Goal: Check status: Check status

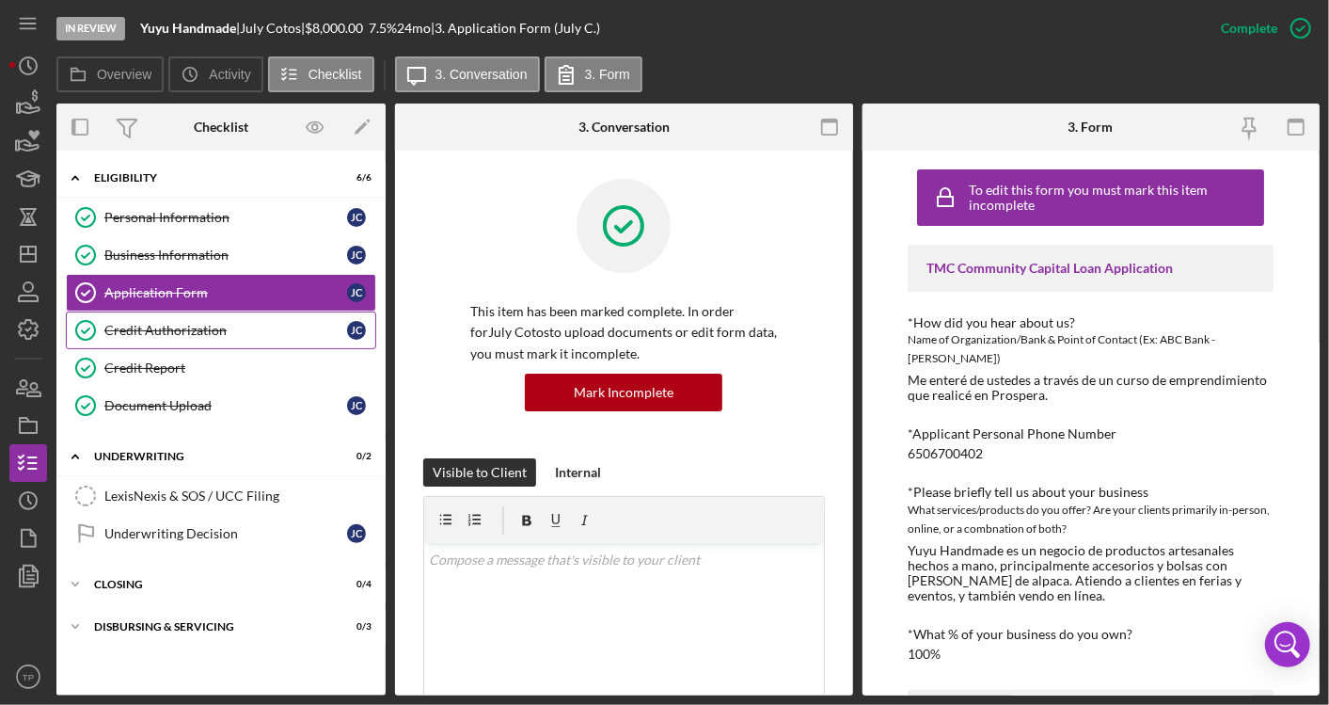
scroll to position [836, 0]
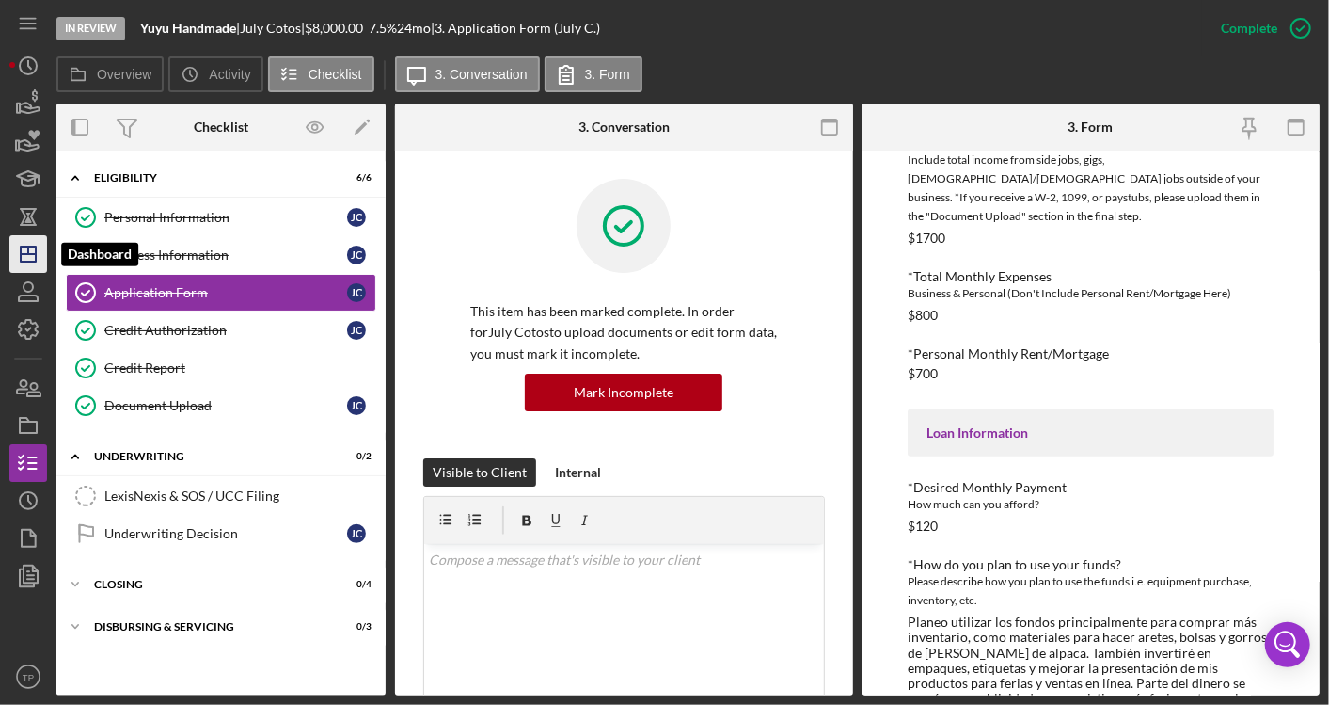
click at [42, 261] on icon "Icon/Dashboard" at bounding box center [28, 253] width 47 height 47
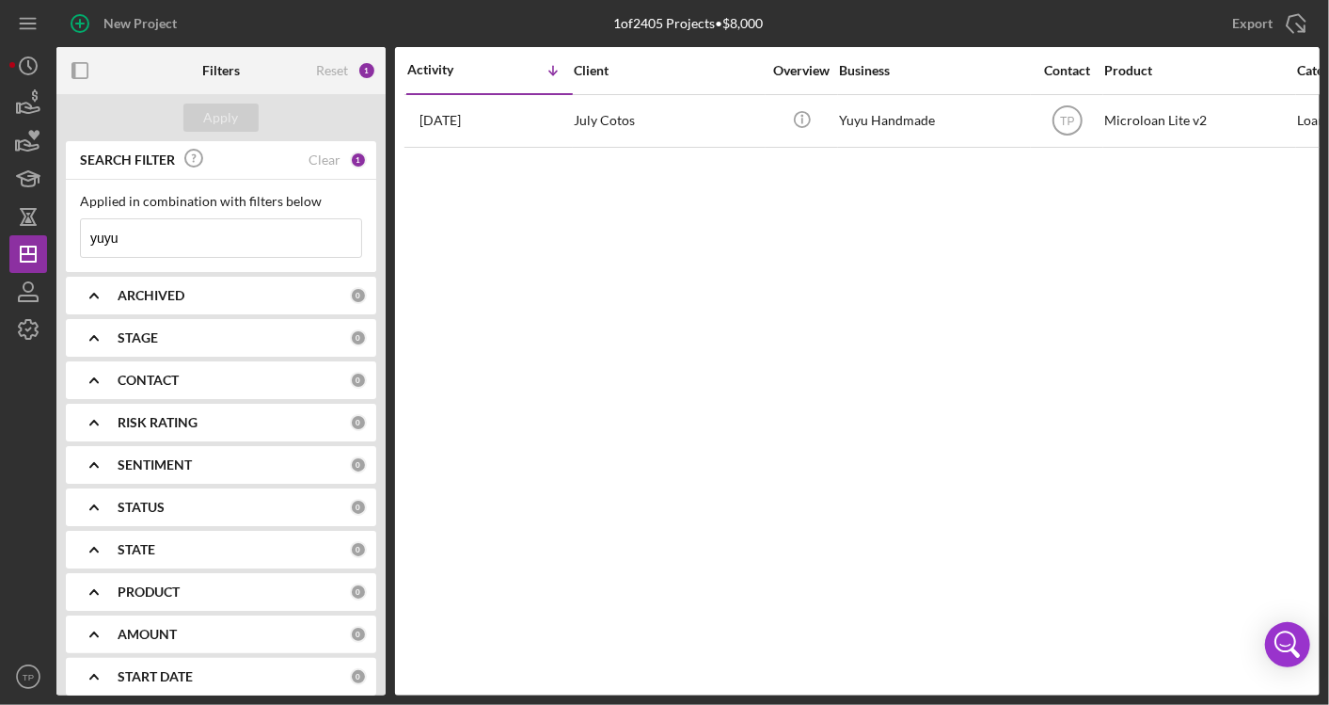
click at [228, 228] on input "yuyu" at bounding box center [221, 238] width 280 height 38
type input "satron"
click at [723, 143] on div "[PERSON_NAME]" at bounding box center [668, 121] width 188 height 50
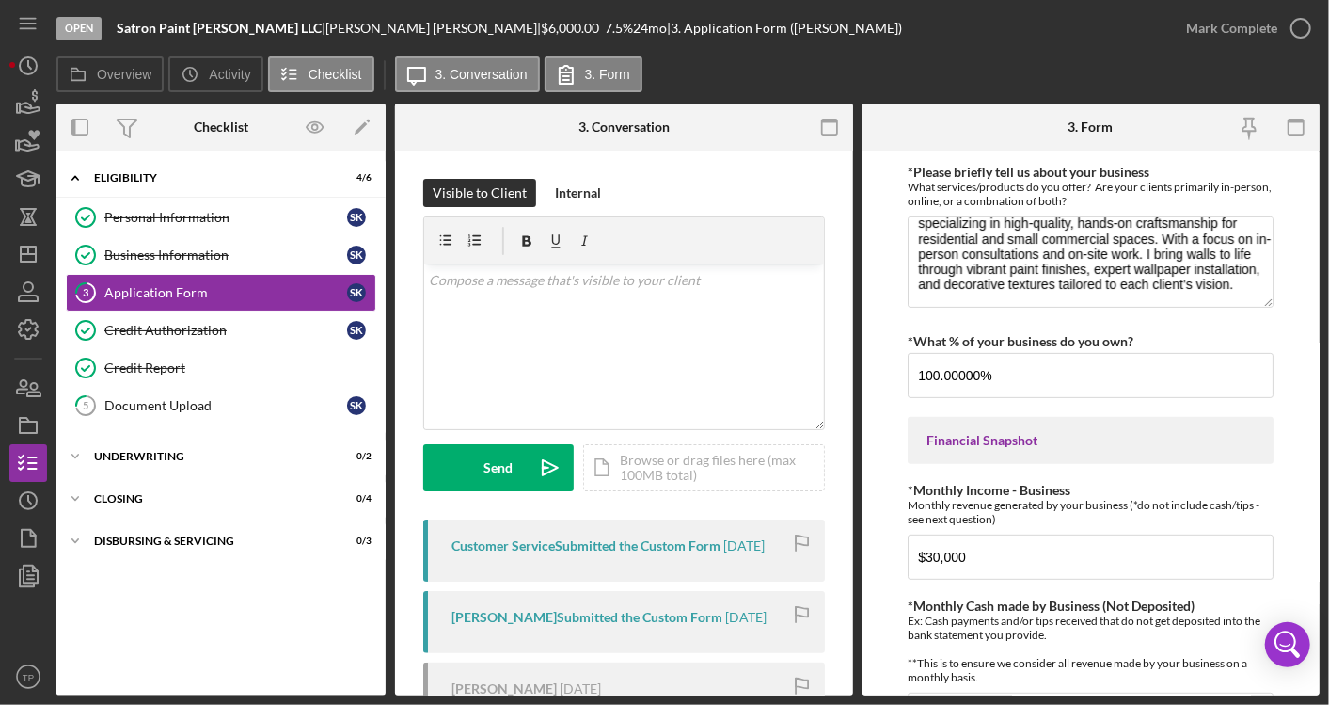
scroll to position [274, 0]
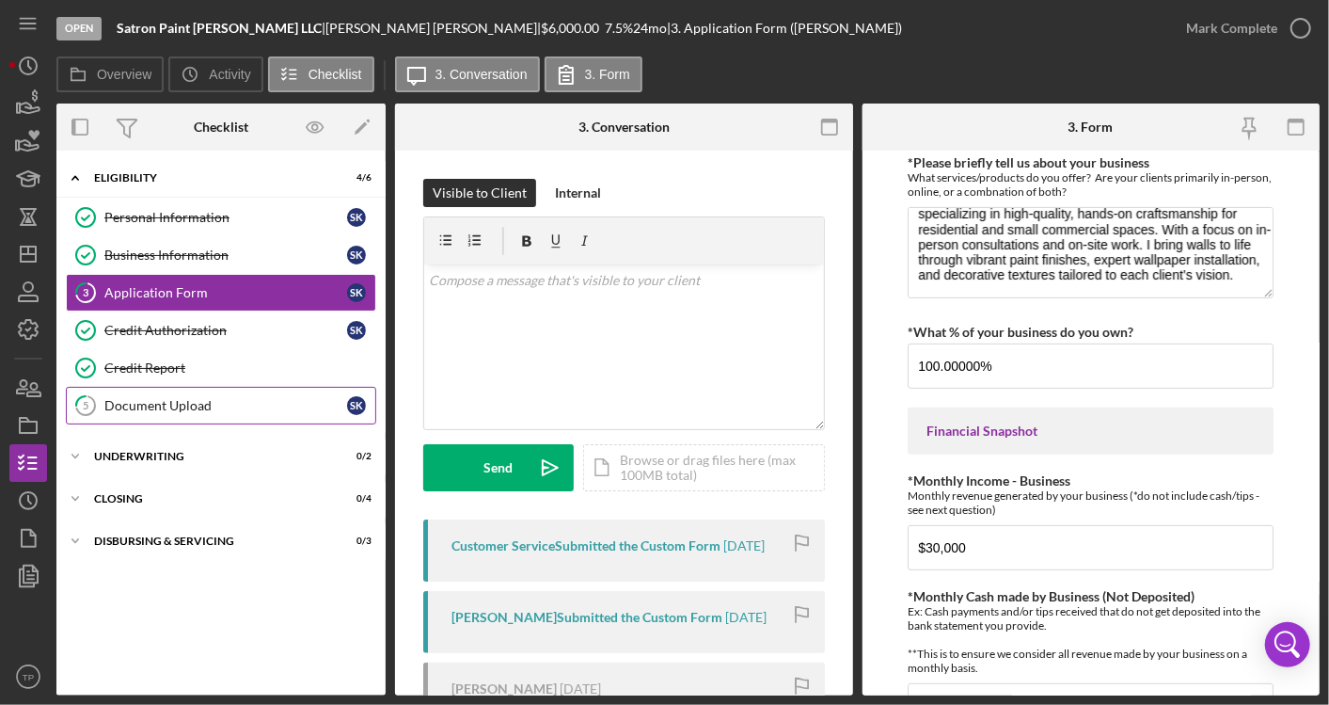
click at [217, 398] on div "Document Upload" at bounding box center [225, 405] width 243 height 15
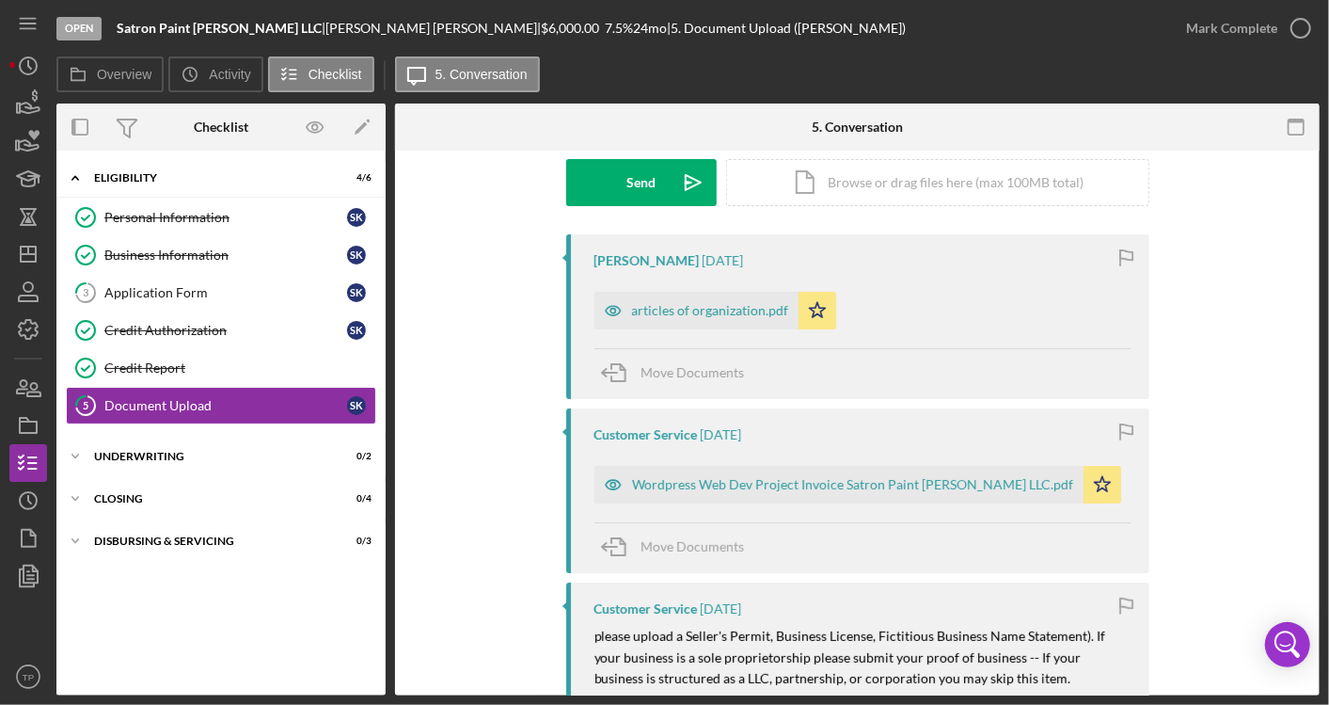
scroll to position [286, 0]
click at [246, 343] on link "Credit Authorization Credit Authorization s k" at bounding box center [221, 330] width 310 height 38
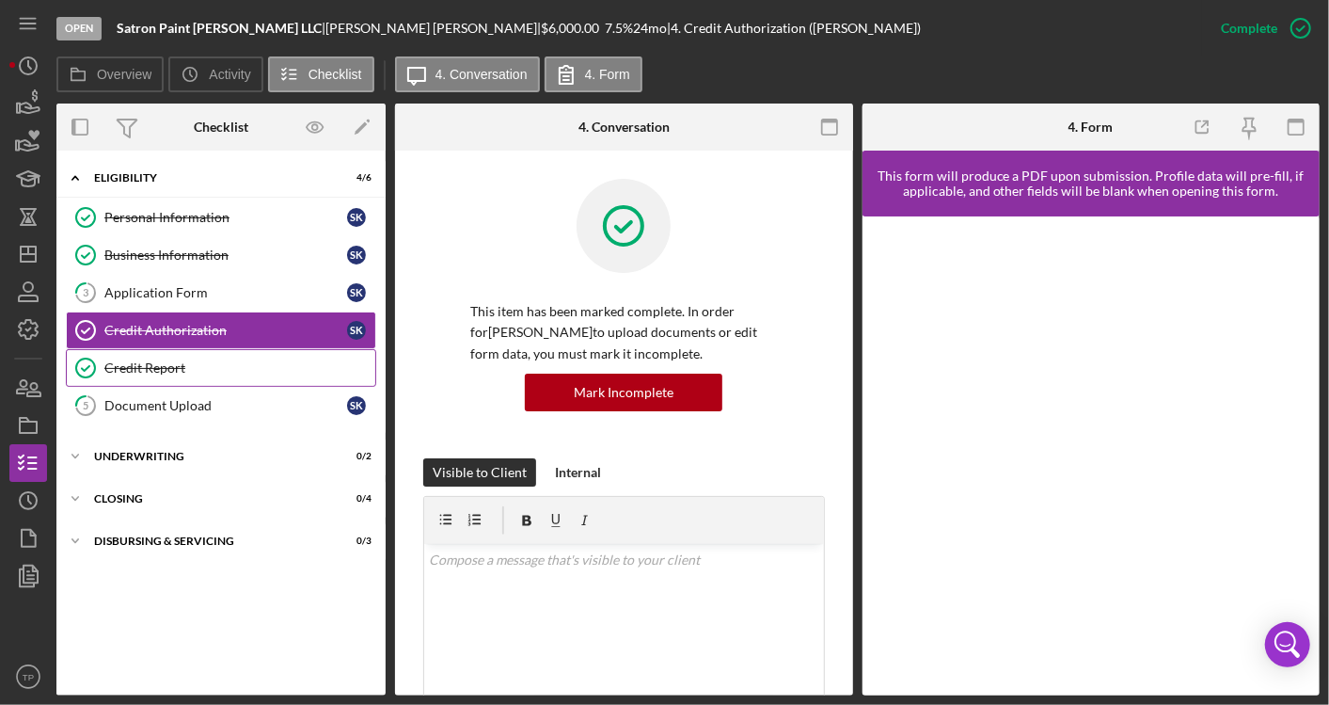
click at [228, 365] on div "Credit Report" at bounding box center [239, 367] width 271 height 15
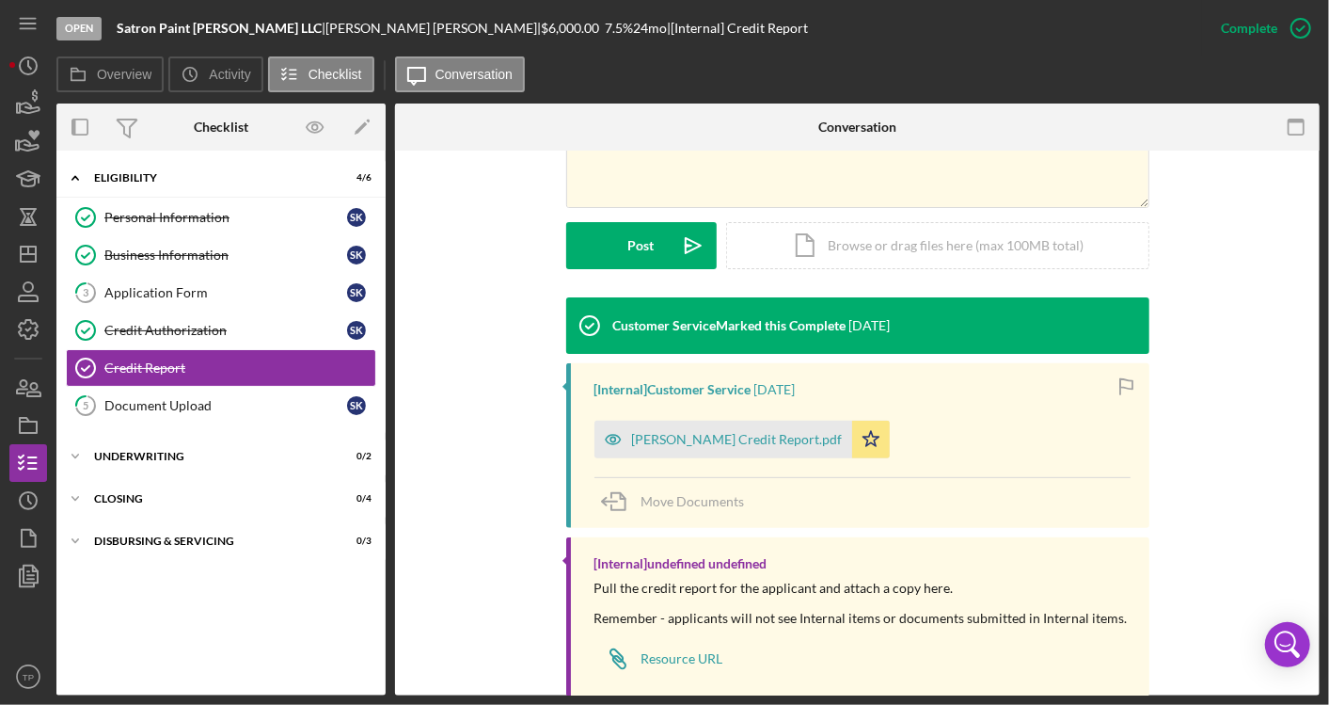
scroll to position [480, 0]
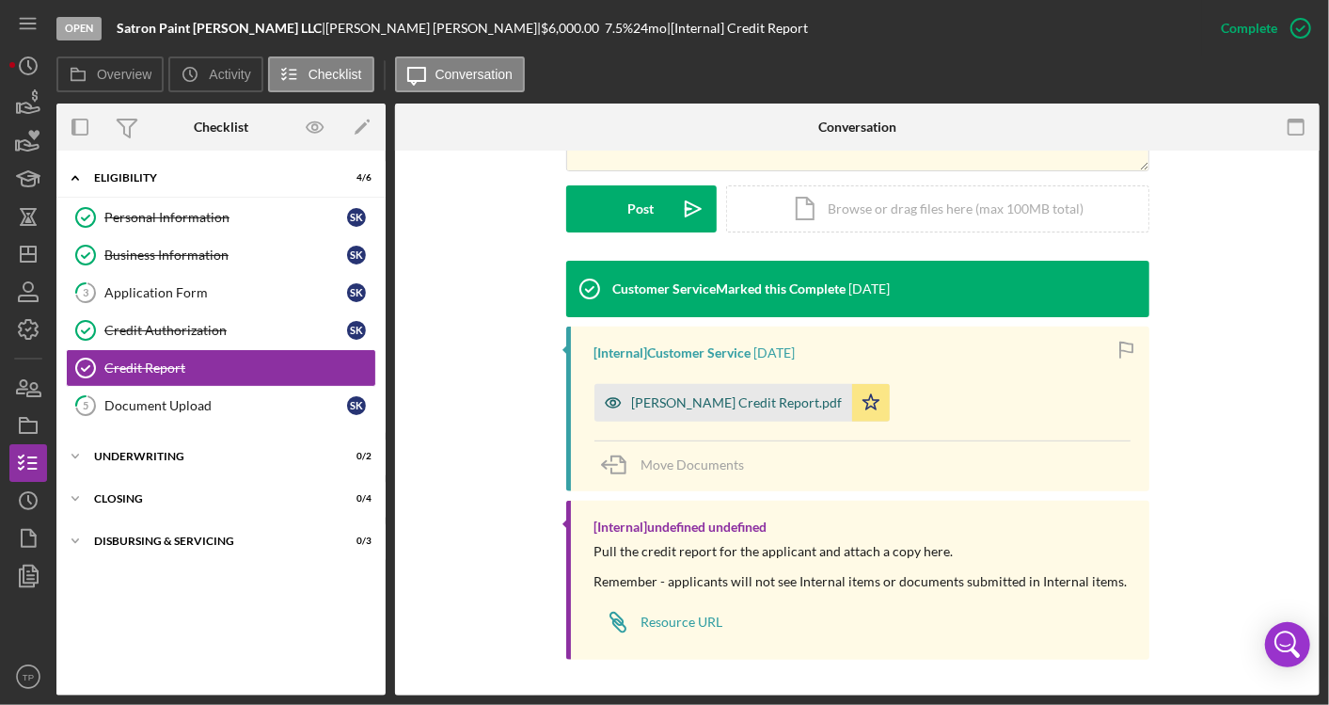
click at [695, 405] on div "[PERSON_NAME] Credit Report.pdf" at bounding box center [737, 402] width 211 height 15
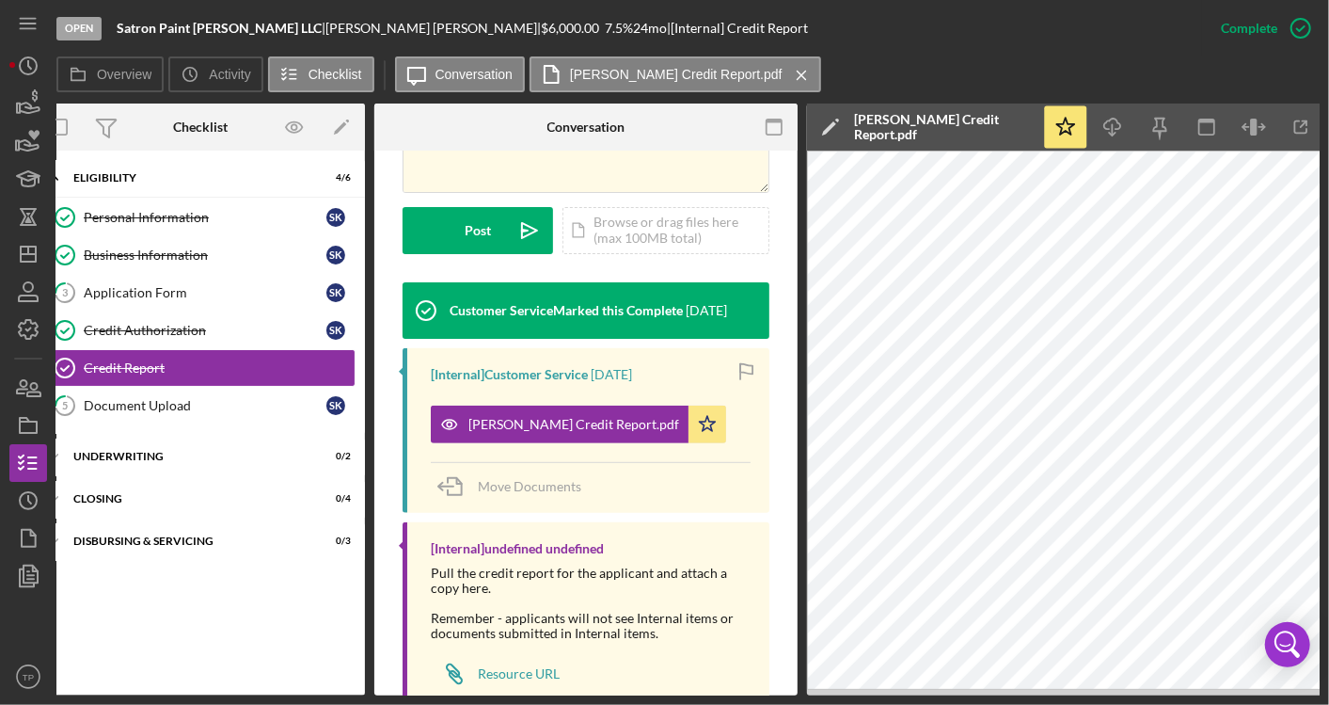
scroll to position [0, 0]
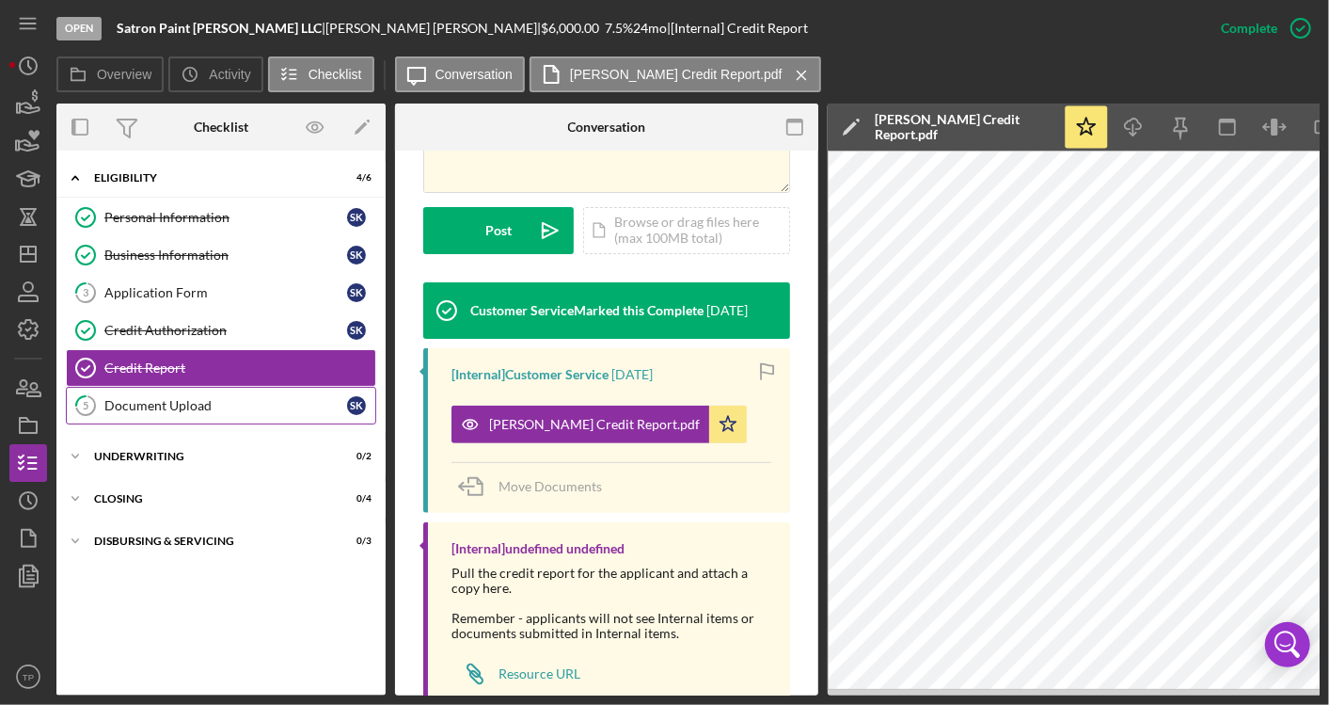
click at [193, 393] on link "5 Document Upload s k" at bounding box center [221, 406] width 310 height 38
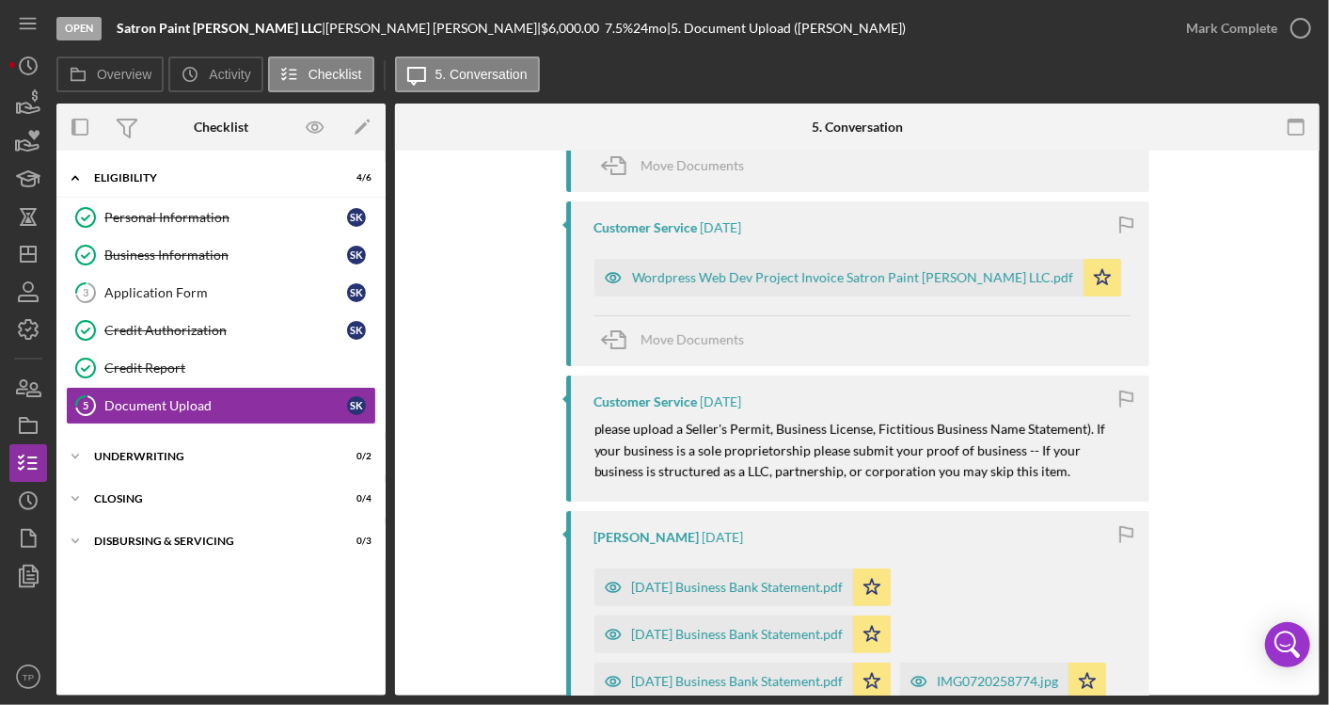
scroll to position [494, 0]
click at [831, 279] on div "Wordpress Web Dev Project Invoice Satron Paint [PERSON_NAME] LLC.pdf" at bounding box center [853, 275] width 442 height 15
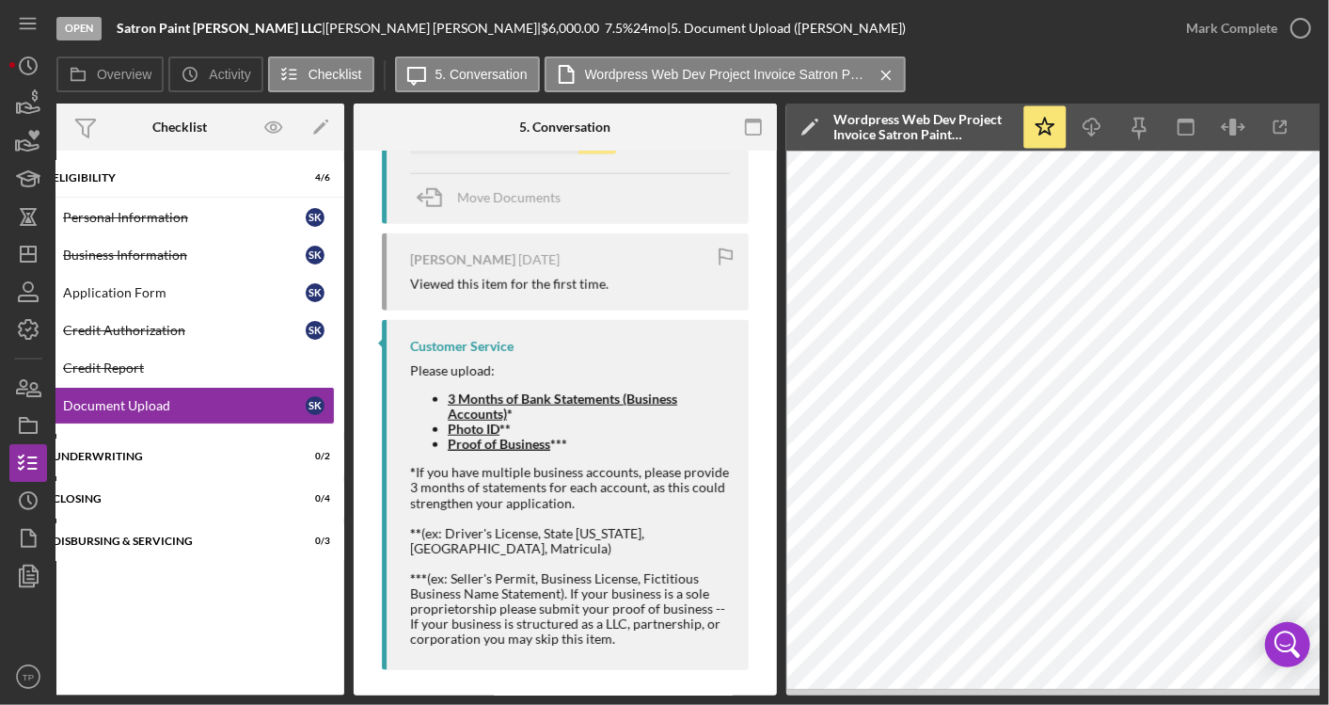
scroll to position [734, 0]
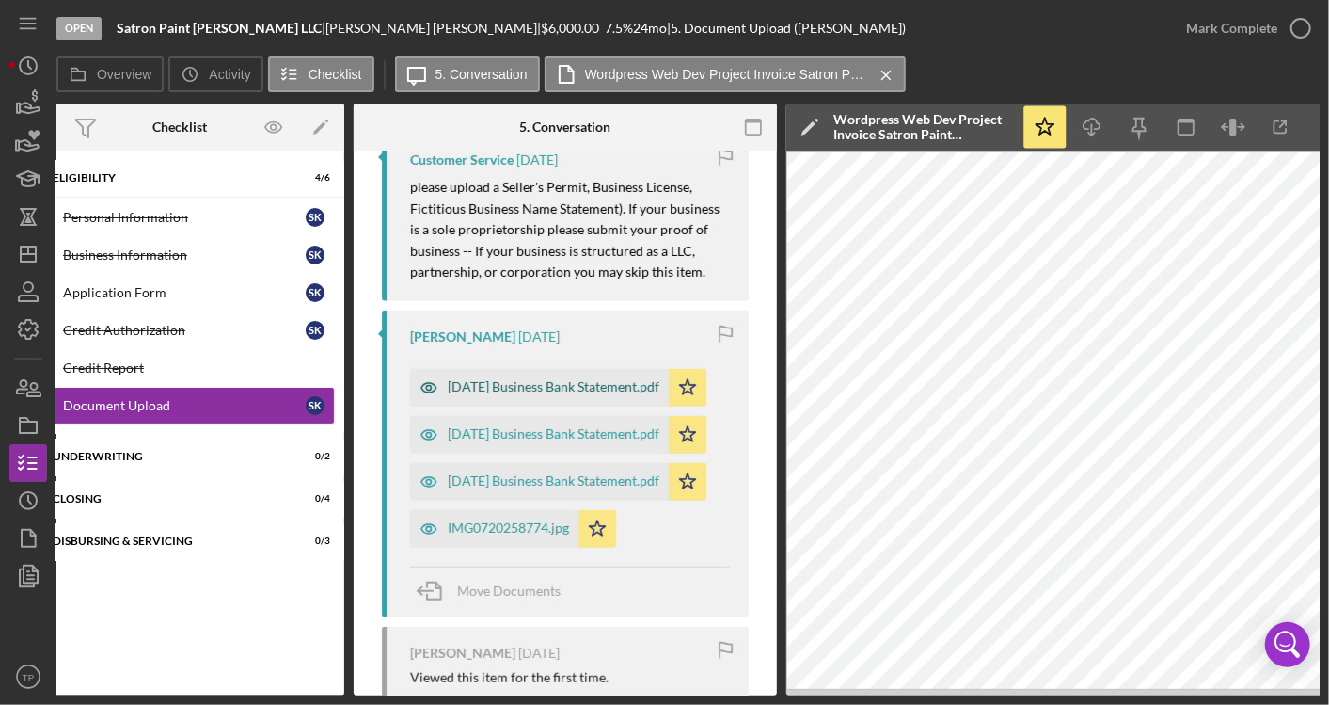
click at [578, 379] on div "[DATE] Business Bank Statement.pdf" at bounding box center [554, 386] width 212 height 15
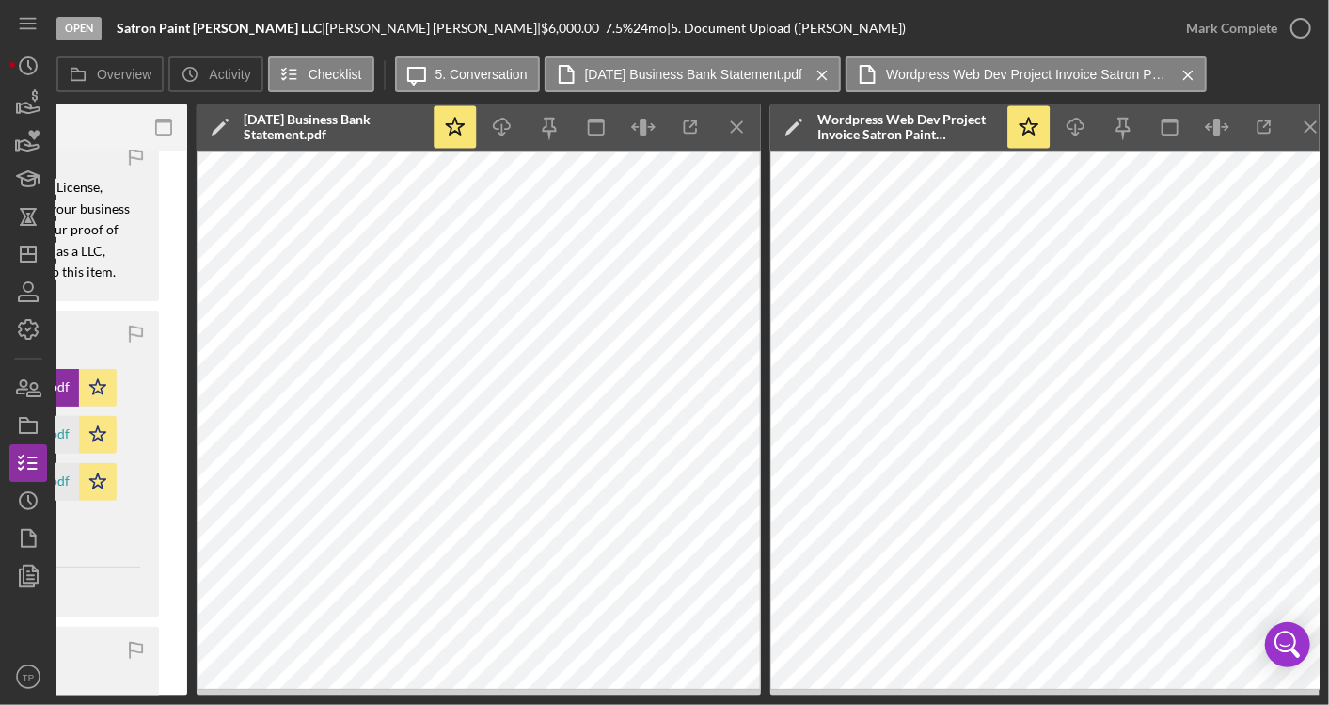
scroll to position [0, 644]
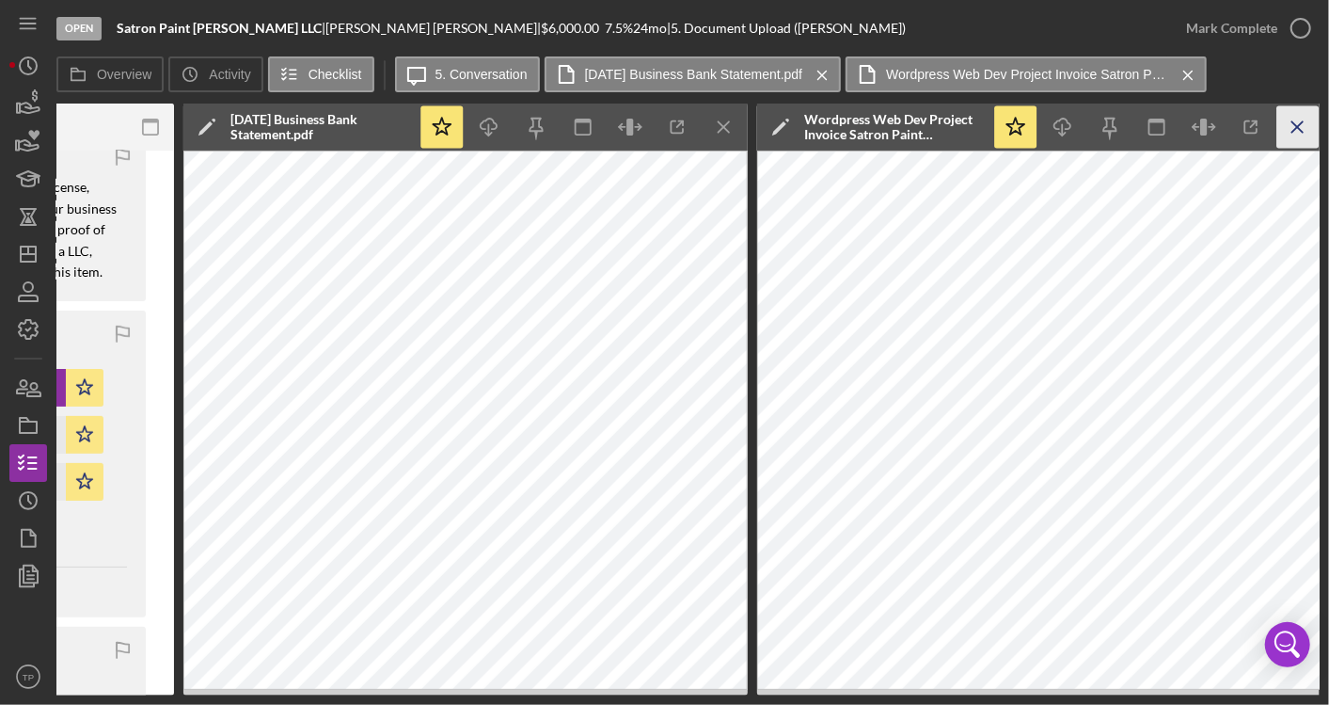
click at [1303, 130] on icon "Icon/Menu Close" at bounding box center [1299, 127] width 42 height 42
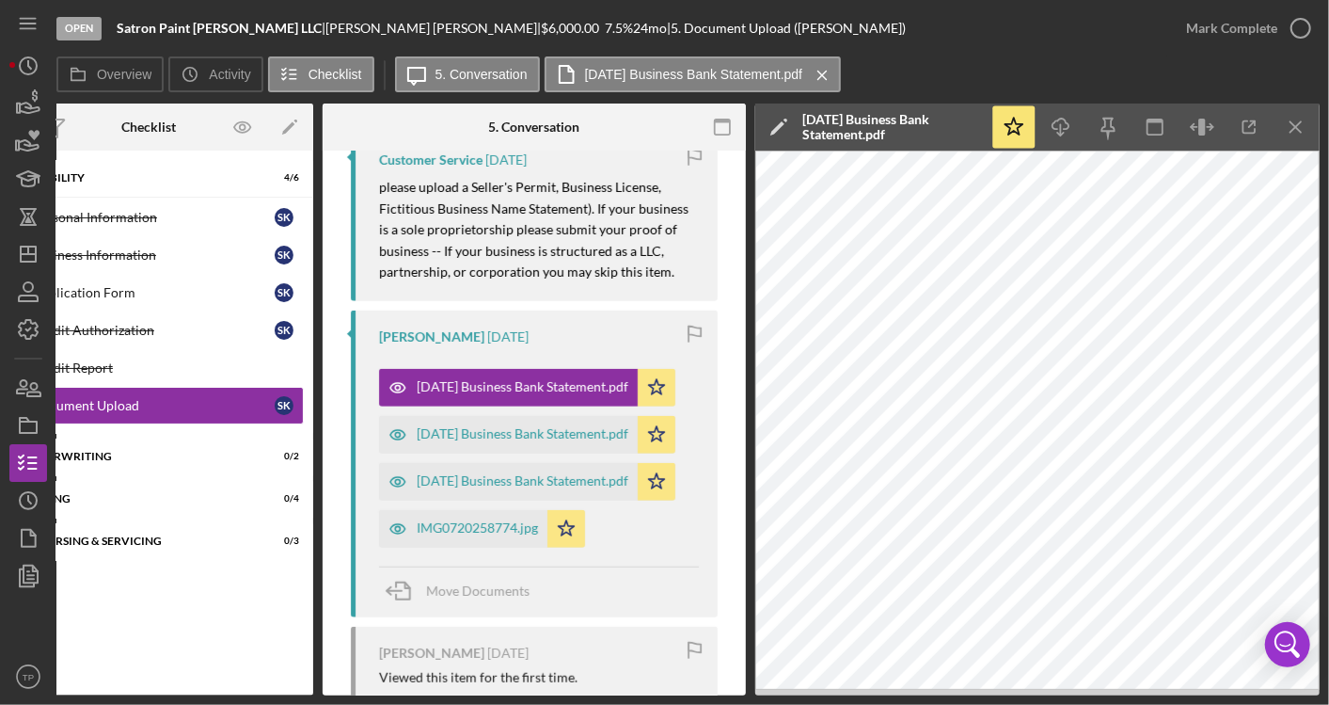
scroll to position [0, 72]
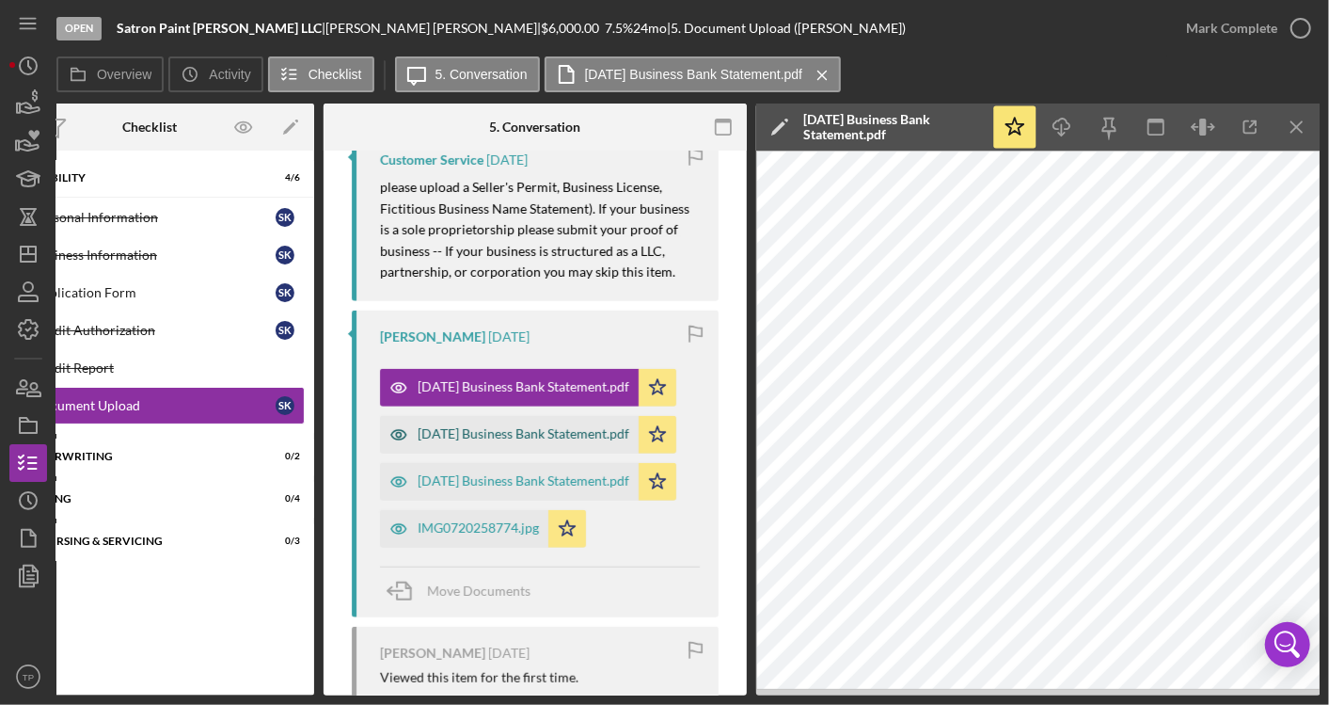
click at [547, 437] on div "[DATE] Business Bank Statement.pdf" at bounding box center [524, 433] width 212 height 15
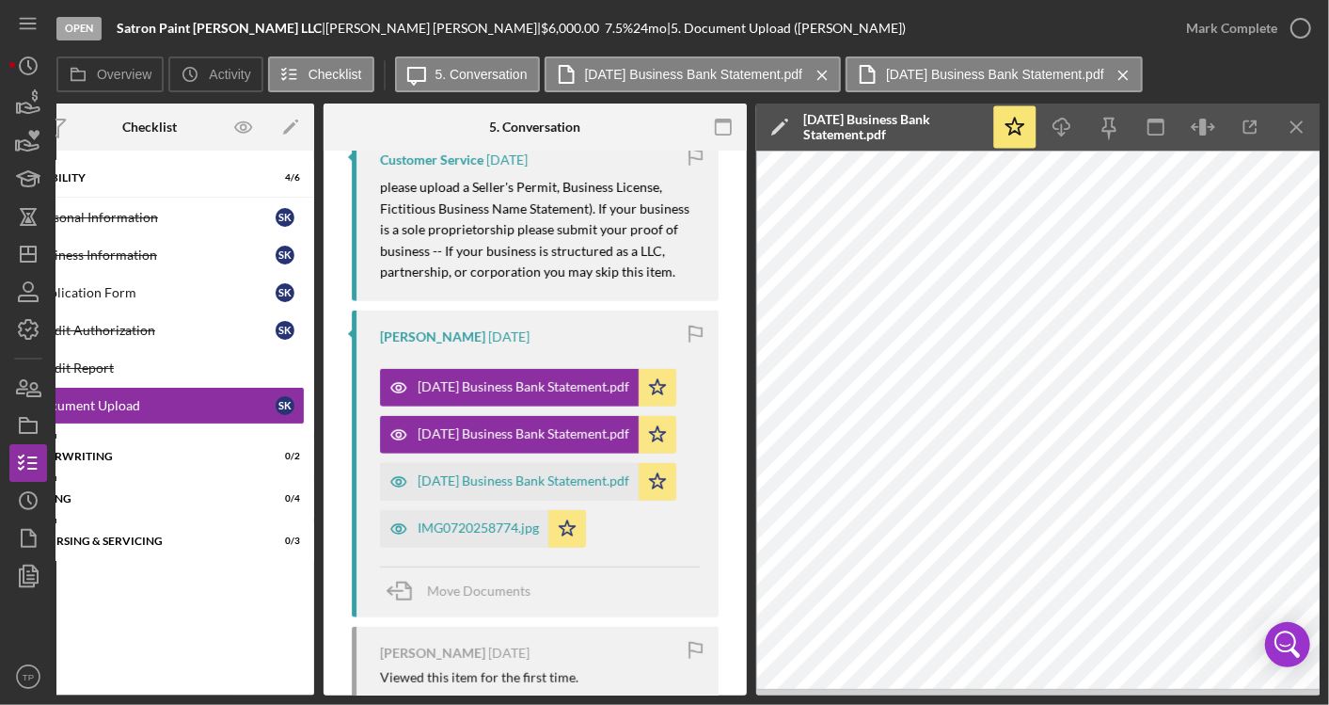
scroll to position [734, 0]
click at [497, 456] on div "[DATE] Business Bank Statement.pdf Icon/Star" at bounding box center [533, 476] width 306 height 47
click at [501, 473] on div "[DATE] Business Bank Statement.pdf" at bounding box center [524, 480] width 212 height 15
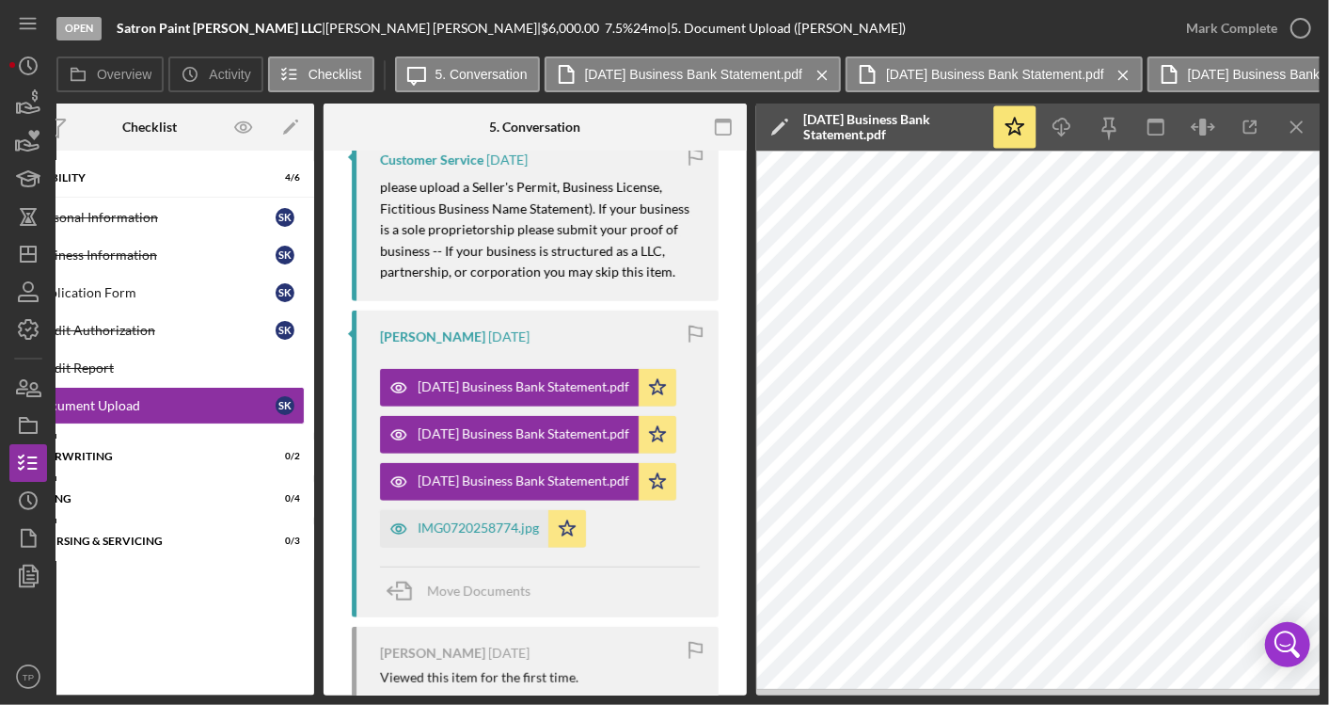
scroll to position [0, 140]
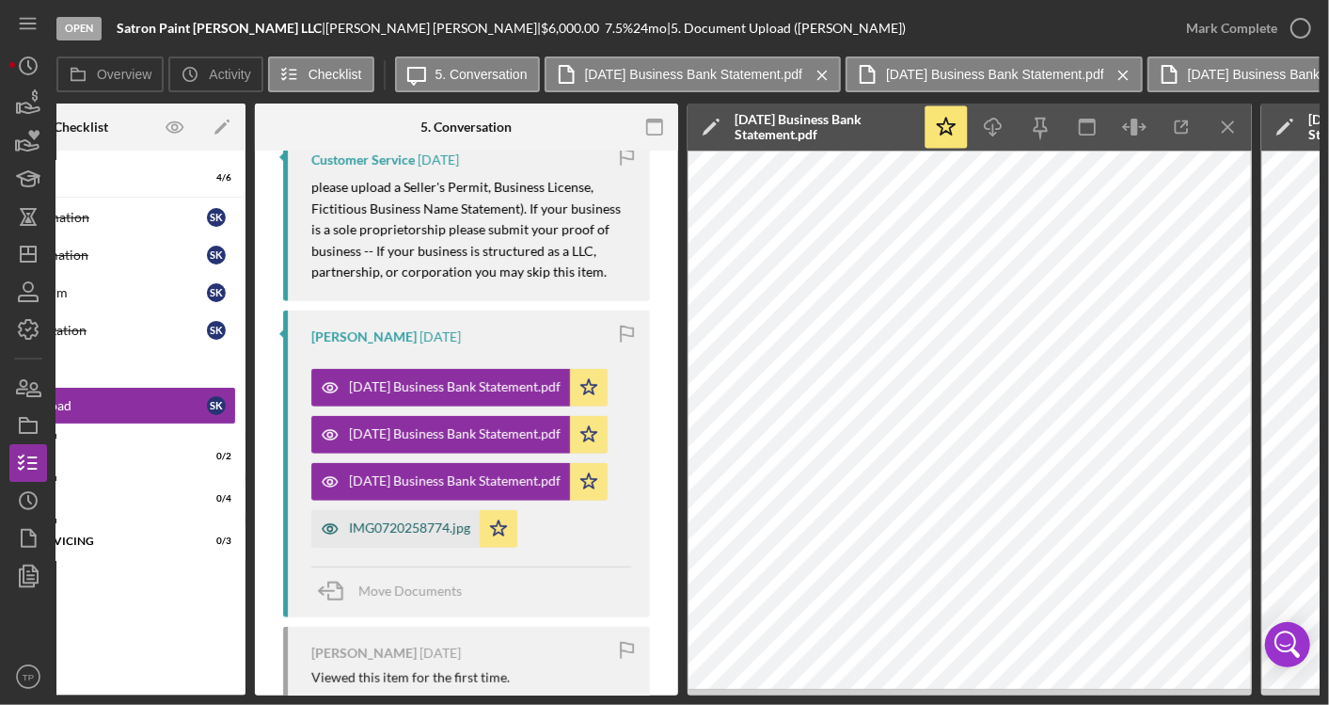
click at [419, 527] on div "IMG0720258774.jpg" at bounding box center [409, 527] width 121 height 15
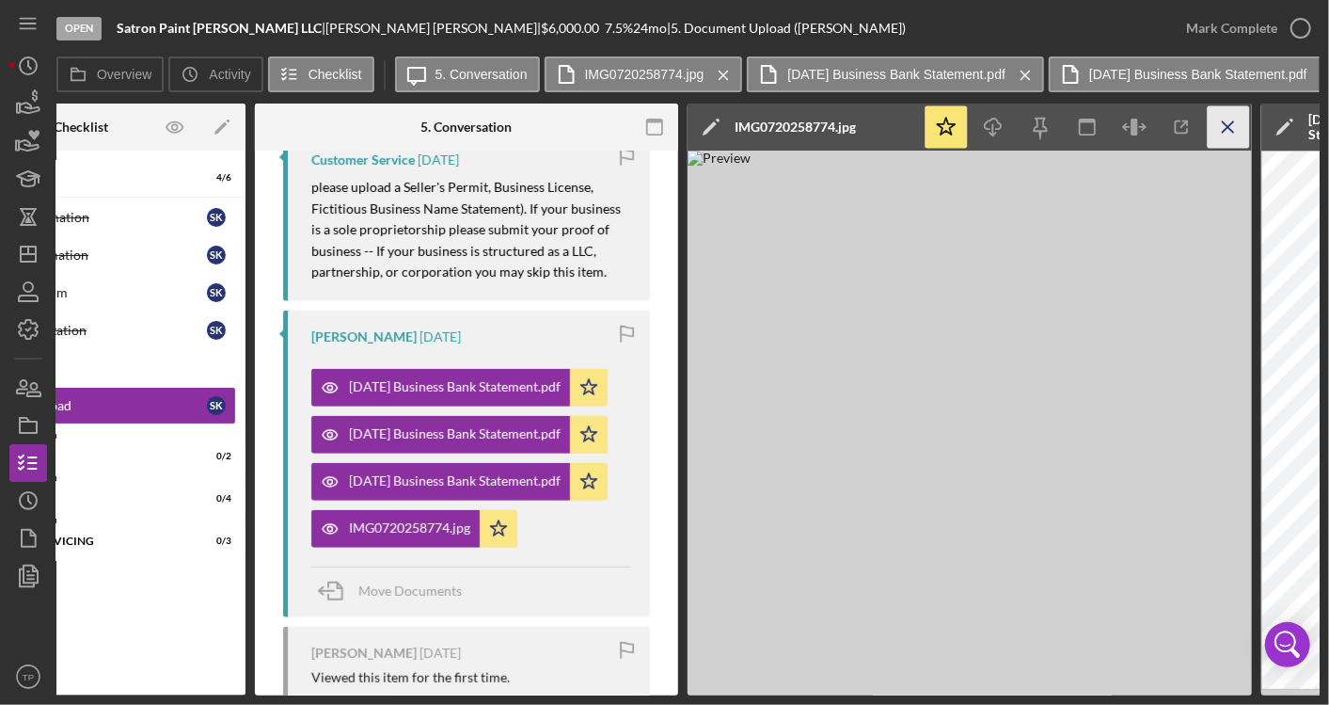
click at [1234, 120] on icon "Icon/Menu Close" at bounding box center [1229, 127] width 42 height 42
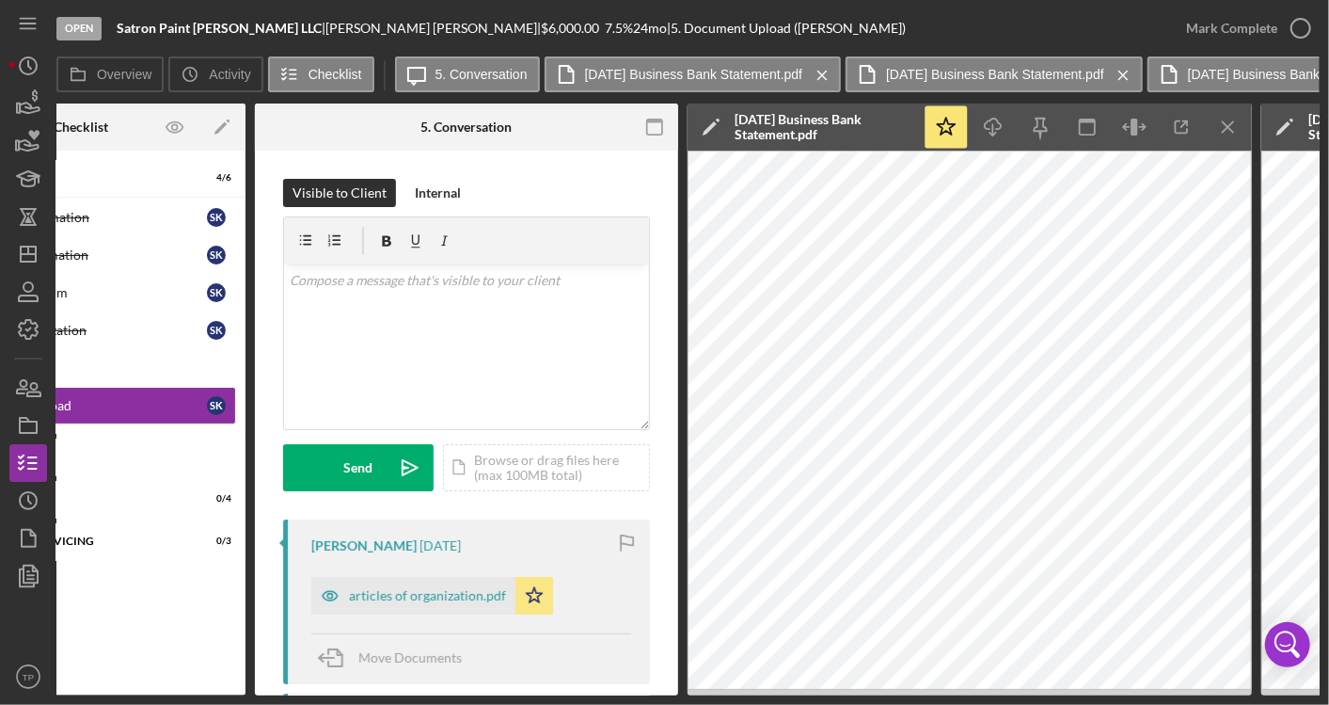
scroll to position [0, 0]
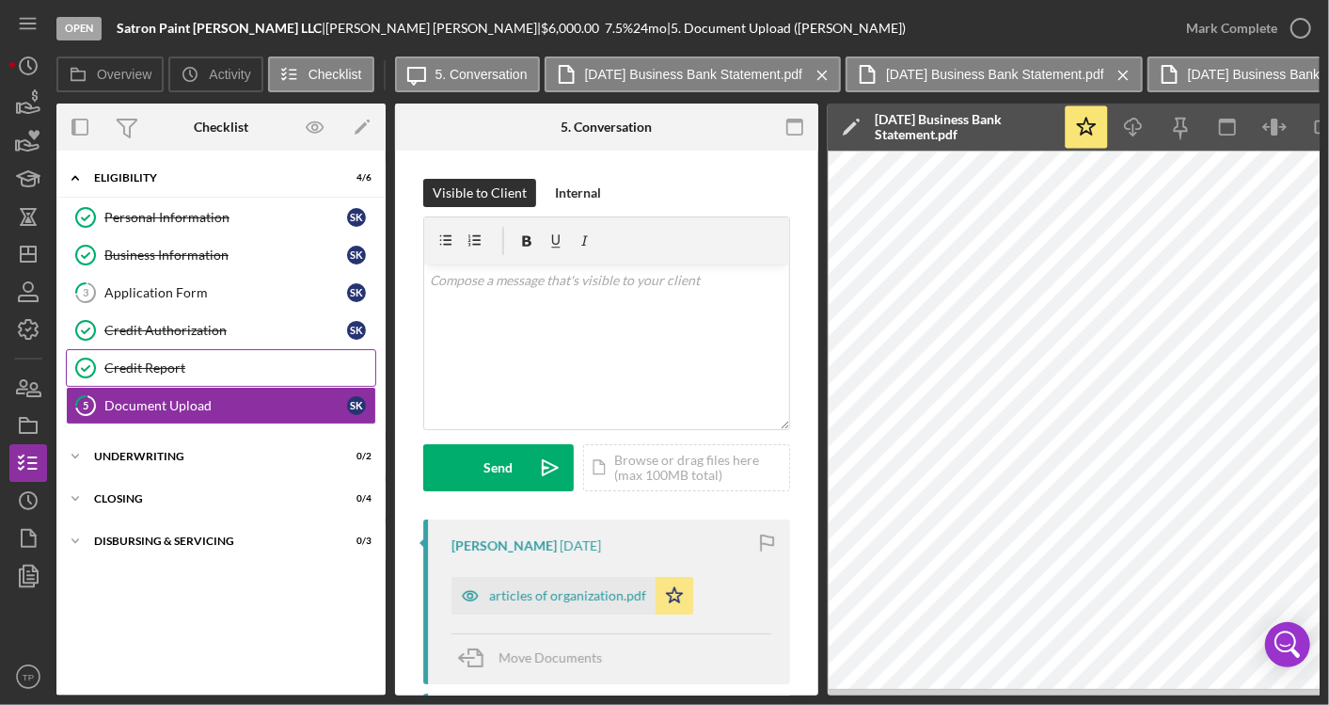
click at [236, 368] on div "Credit Report" at bounding box center [239, 367] width 271 height 15
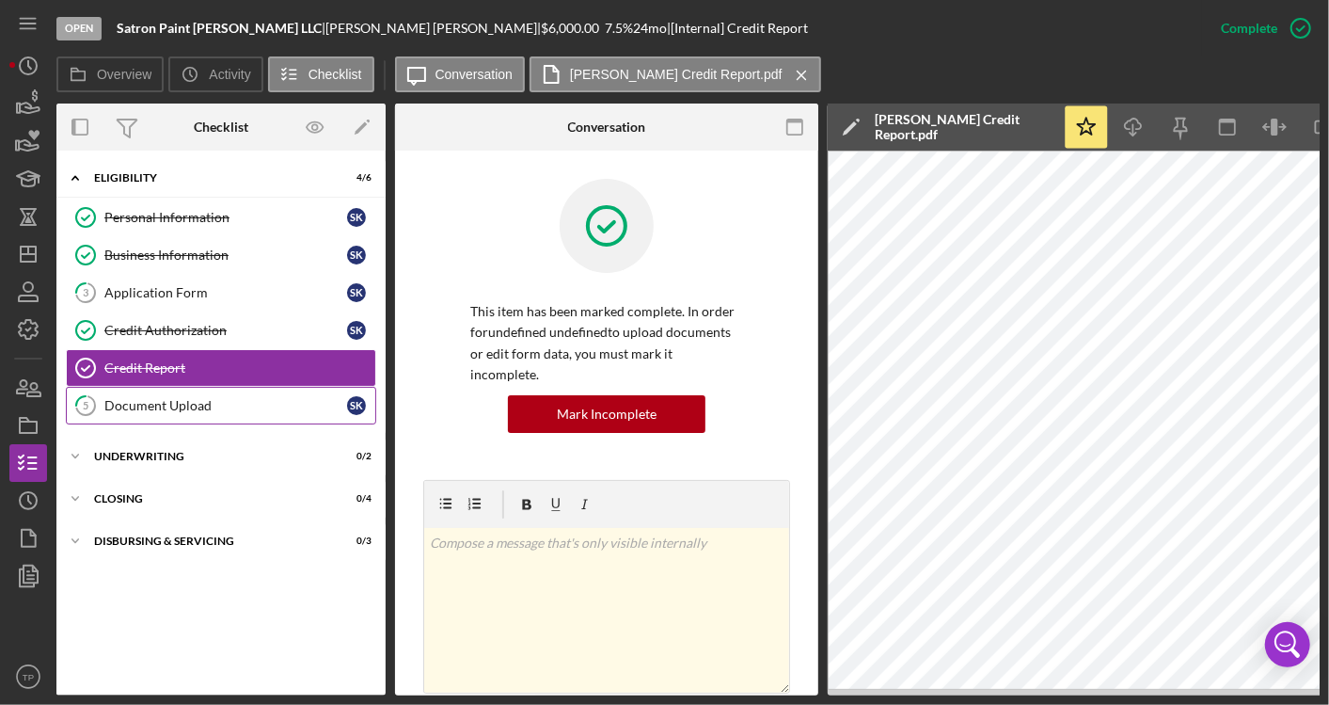
click at [296, 393] on link "5 Document Upload s k" at bounding box center [221, 406] width 310 height 38
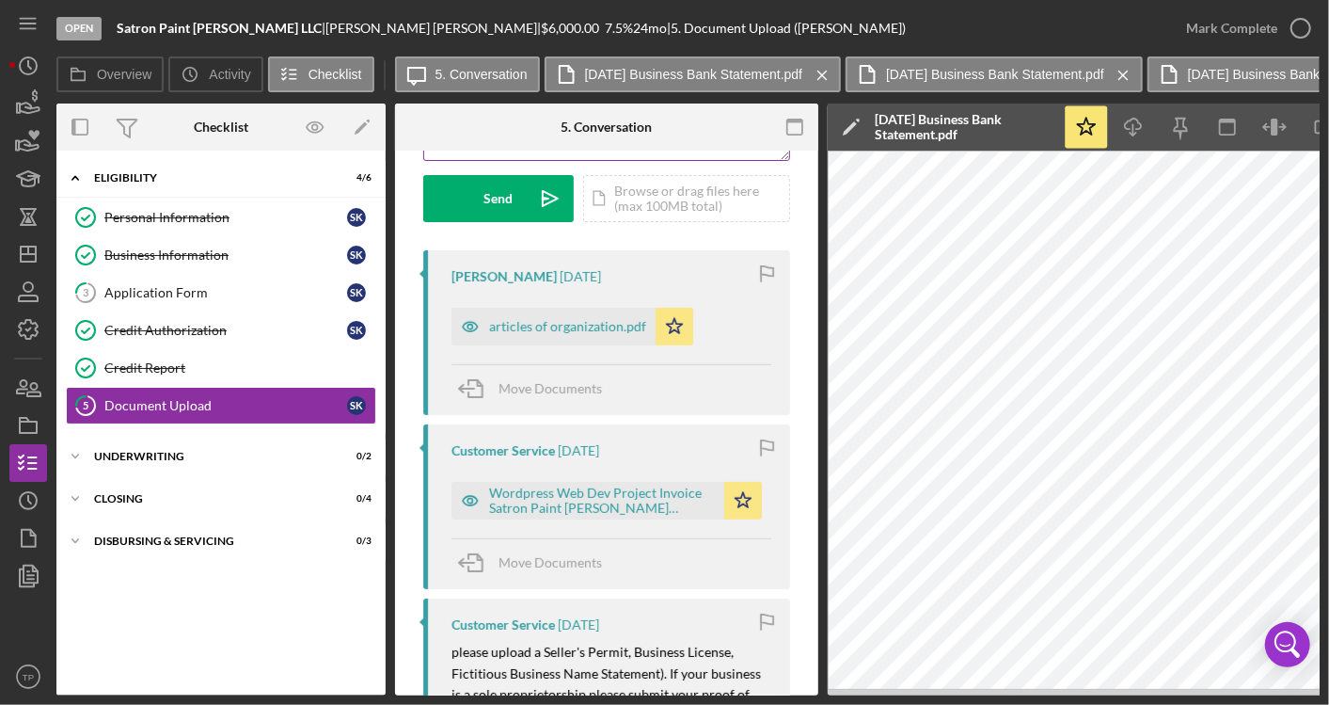
scroll to position [271, 0]
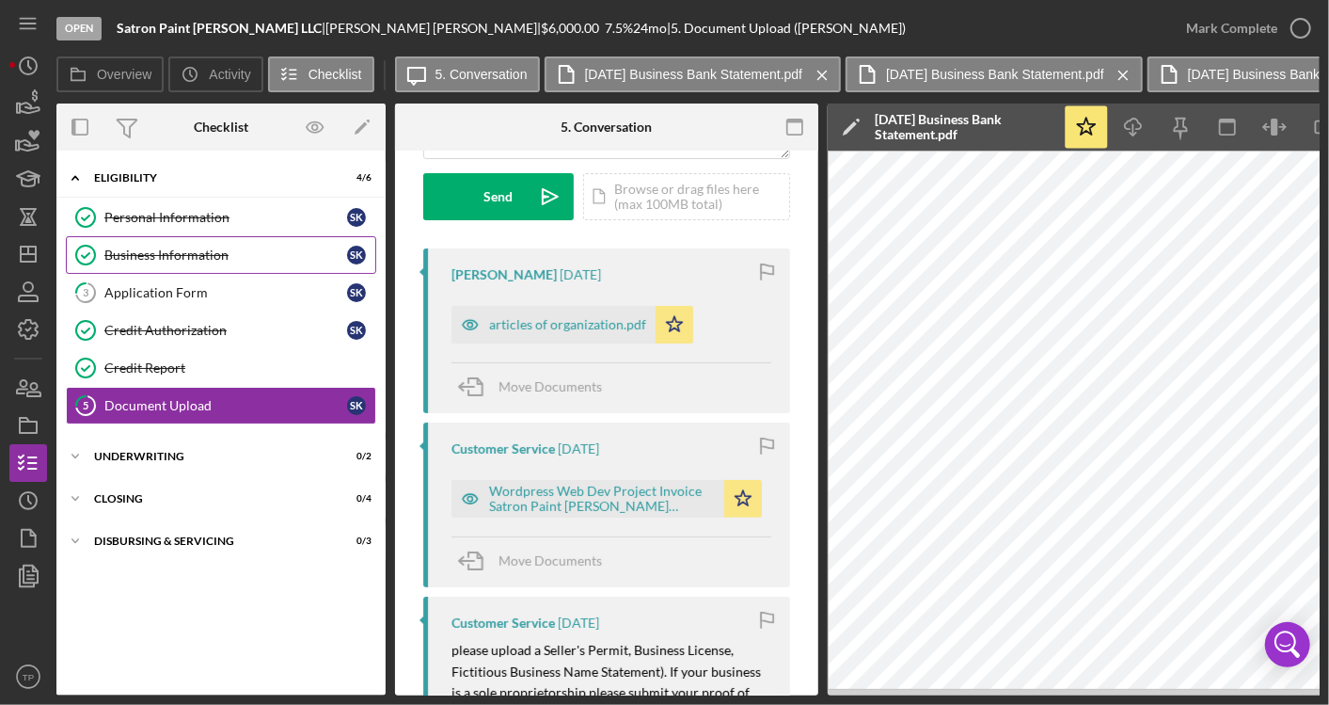
click at [255, 256] on div "Business Information" at bounding box center [225, 254] width 243 height 15
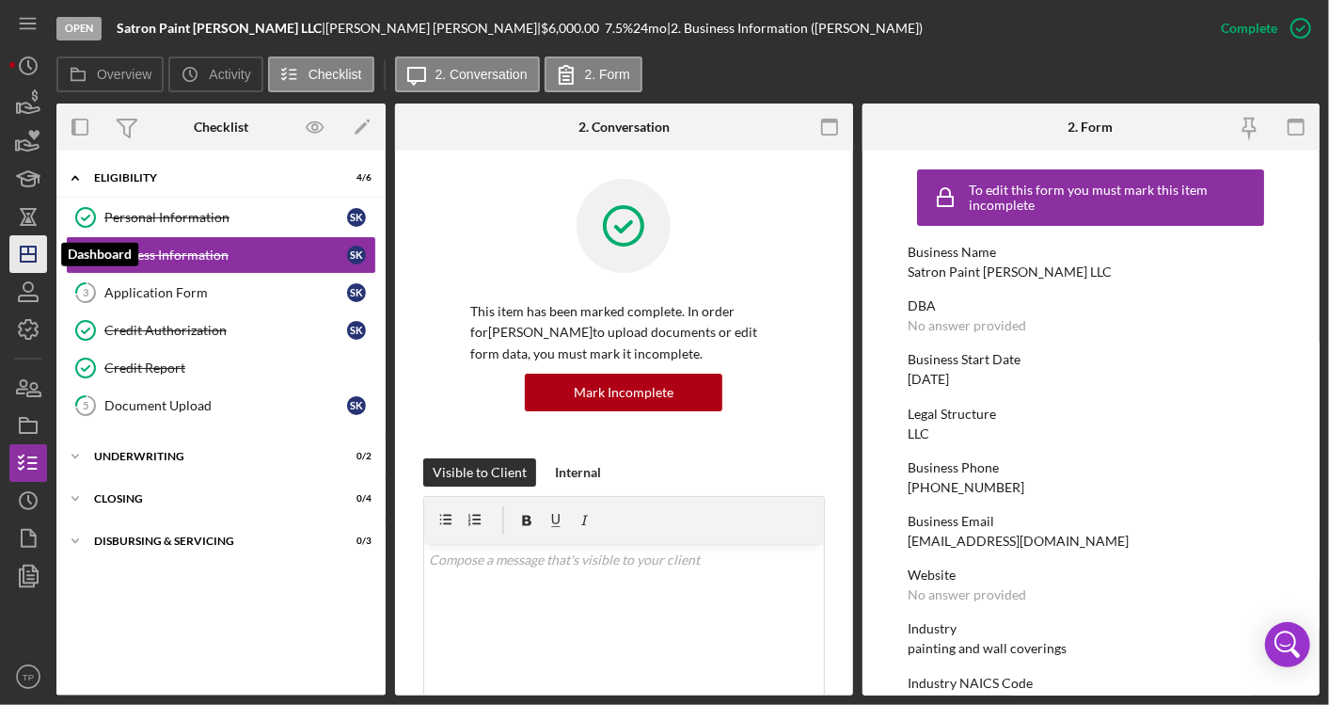
click at [32, 246] on polygon "button" at bounding box center [28, 253] width 15 height 15
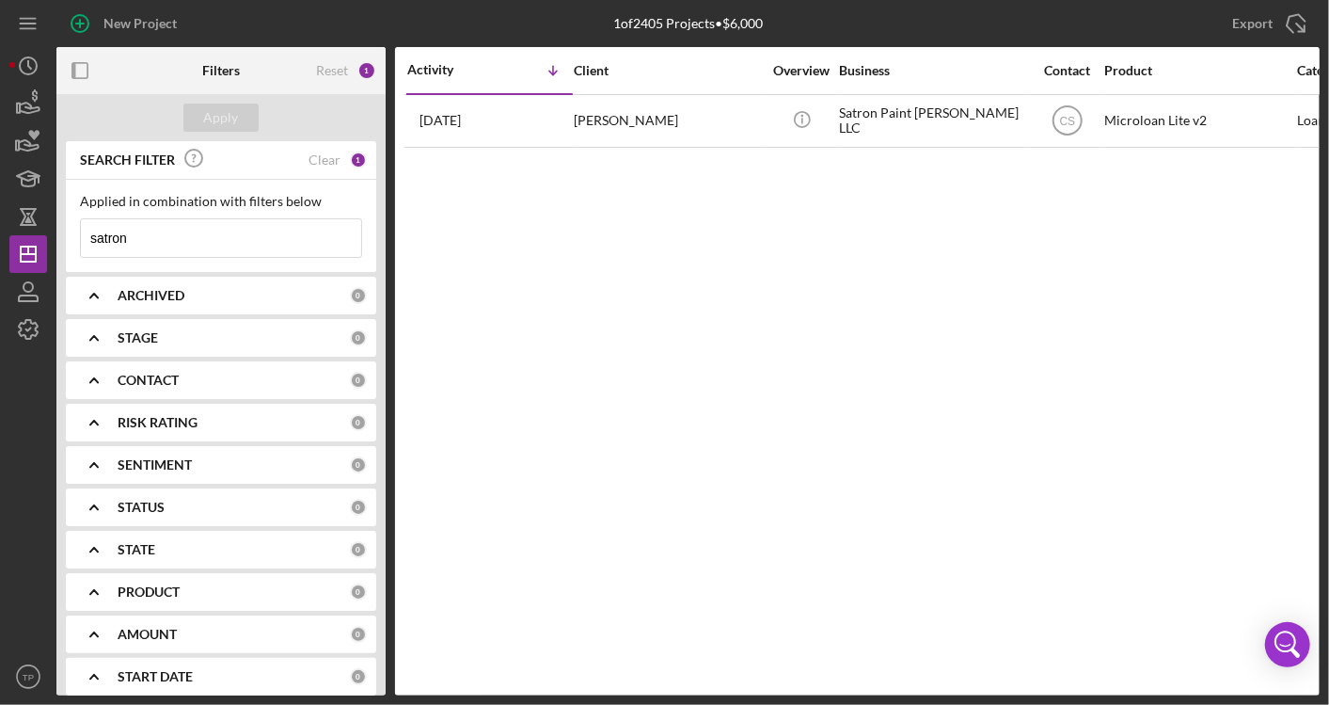
click at [265, 238] on input "satron" at bounding box center [221, 238] width 280 height 38
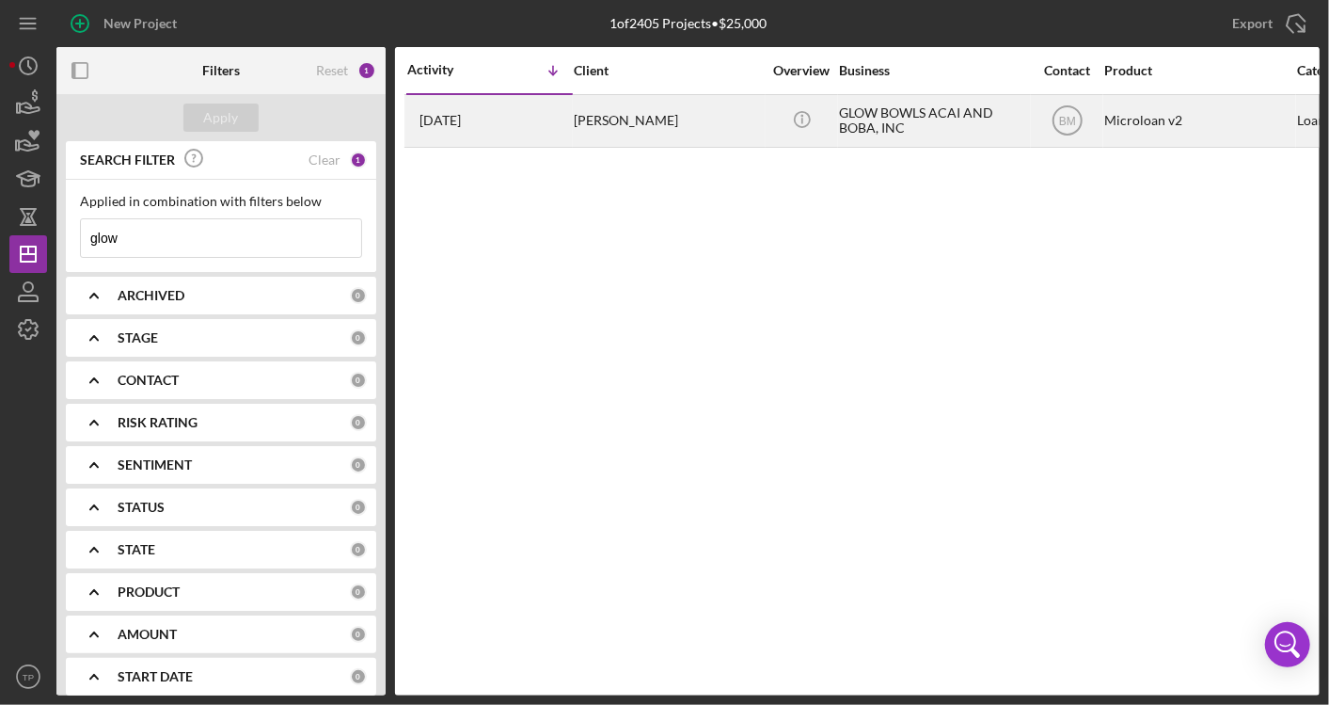
type input "glow"
click at [701, 126] on div "[PERSON_NAME]" at bounding box center [668, 121] width 188 height 50
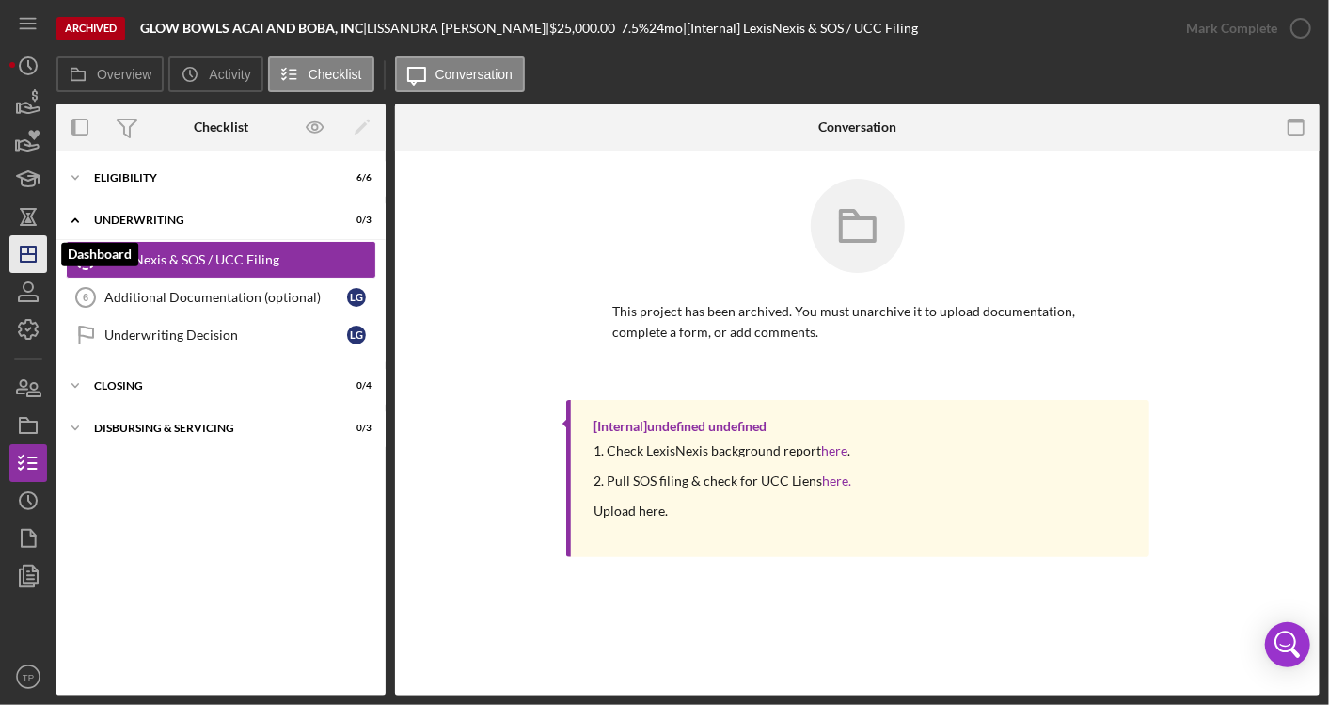
click at [32, 245] on icon "Icon/Dashboard" at bounding box center [28, 253] width 47 height 47
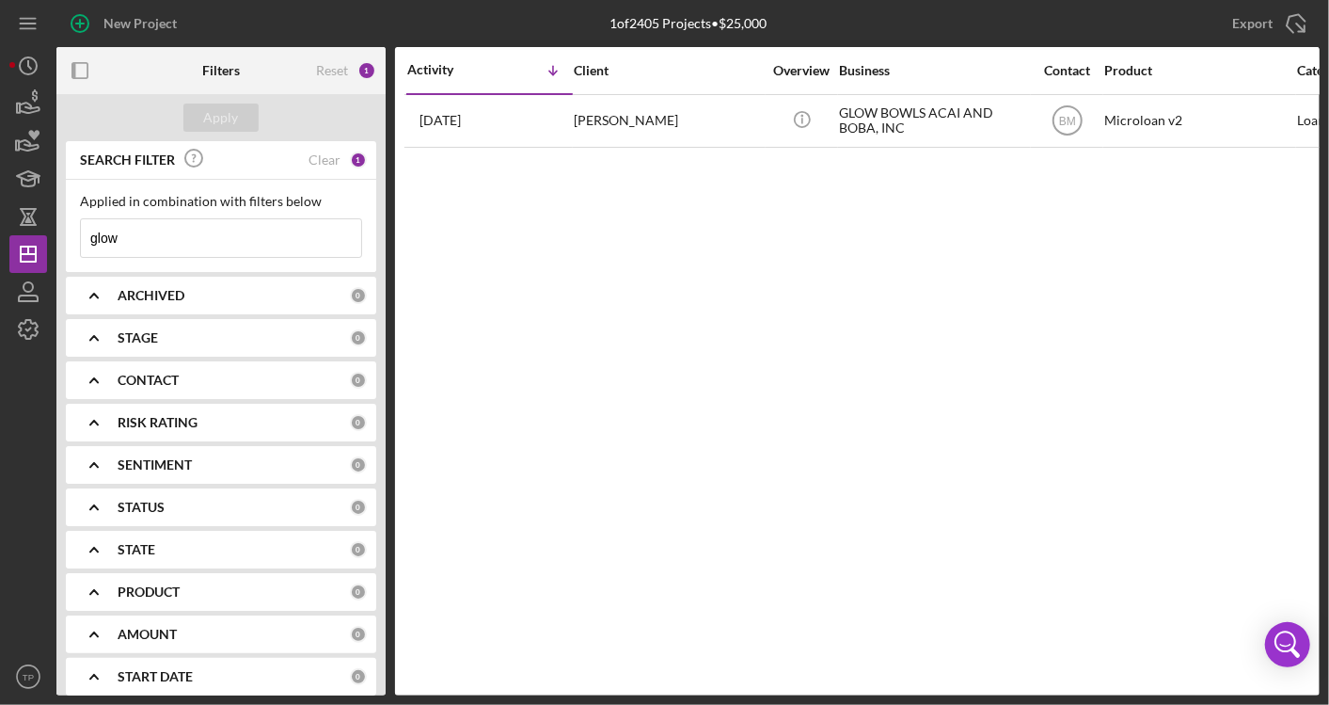
click at [245, 228] on input "glow" at bounding box center [221, 238] width 280 height 38
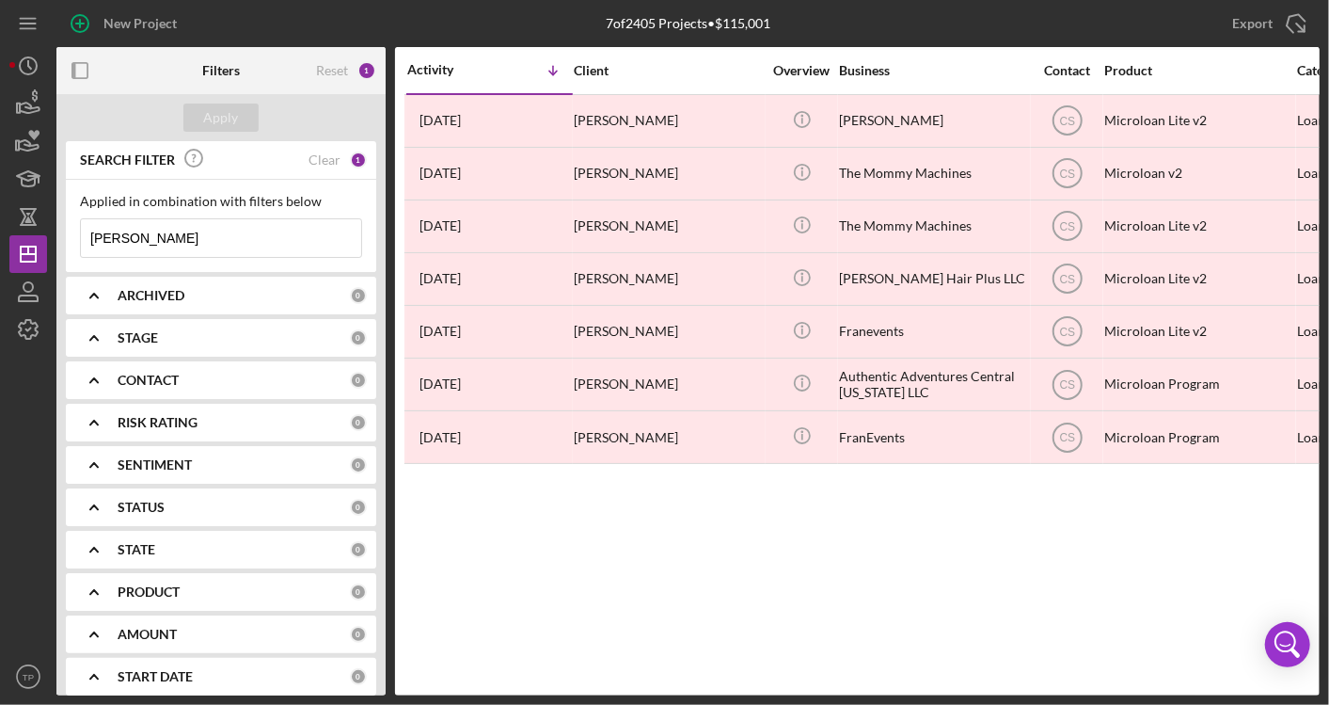
type input "[PERSON_NAME]"
click at [228, 236] on input "[PERSON_NAME]" at bounding box center [221, 238] width 280 height 38
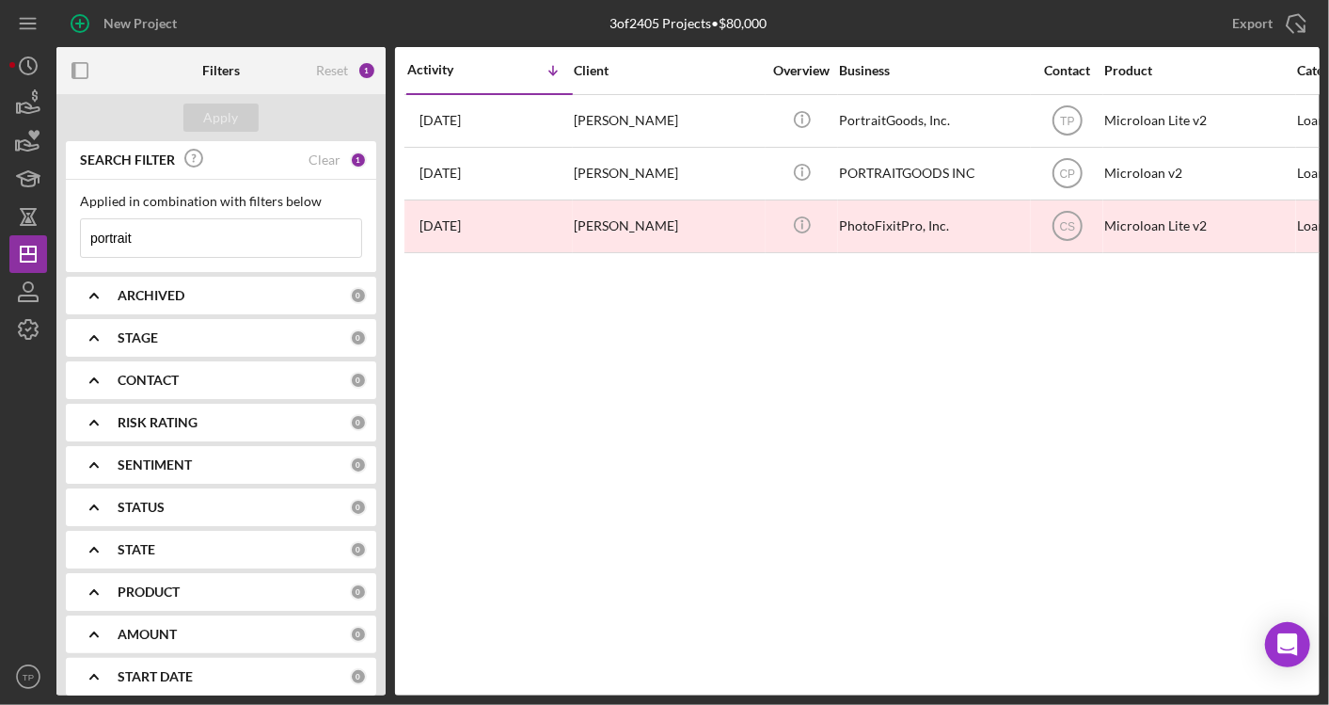
scroll to position [0, 83]
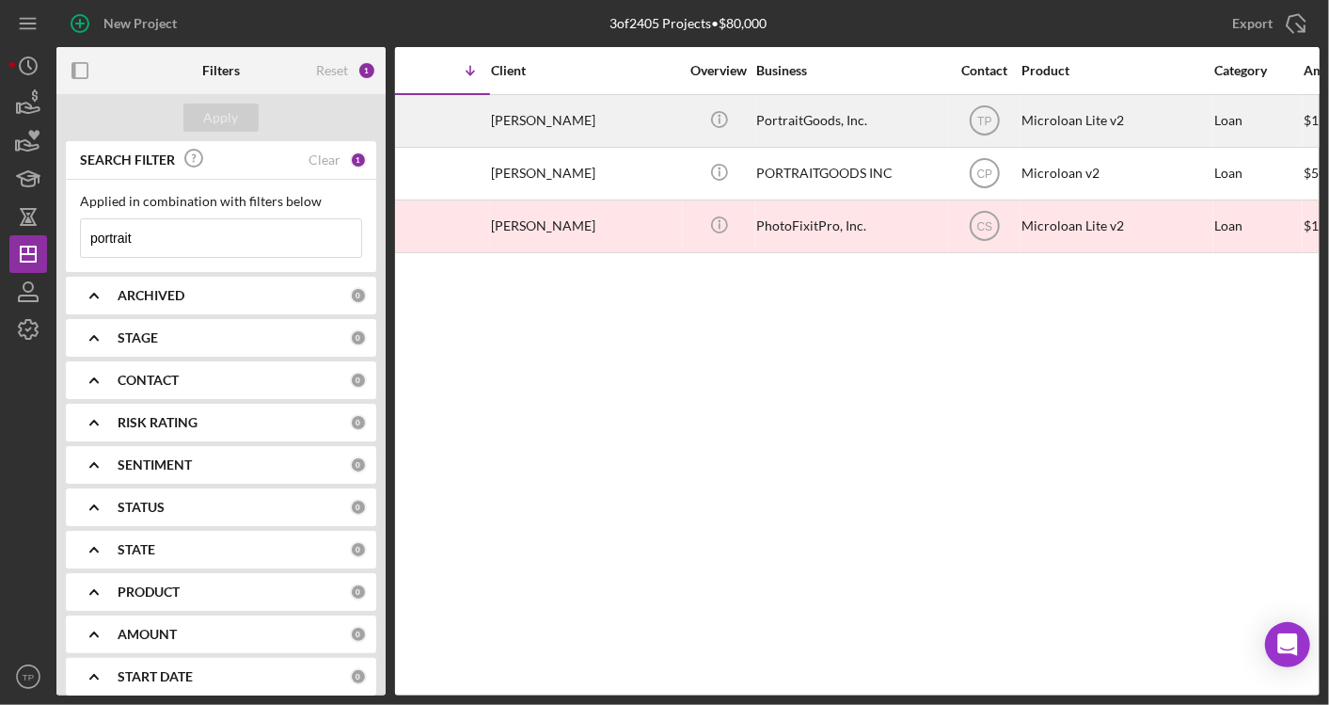
type input "portrait"
click at [866, 101] on div "PortraitGoods, Inc." at bounding box center [850, 121] width 188 height 50
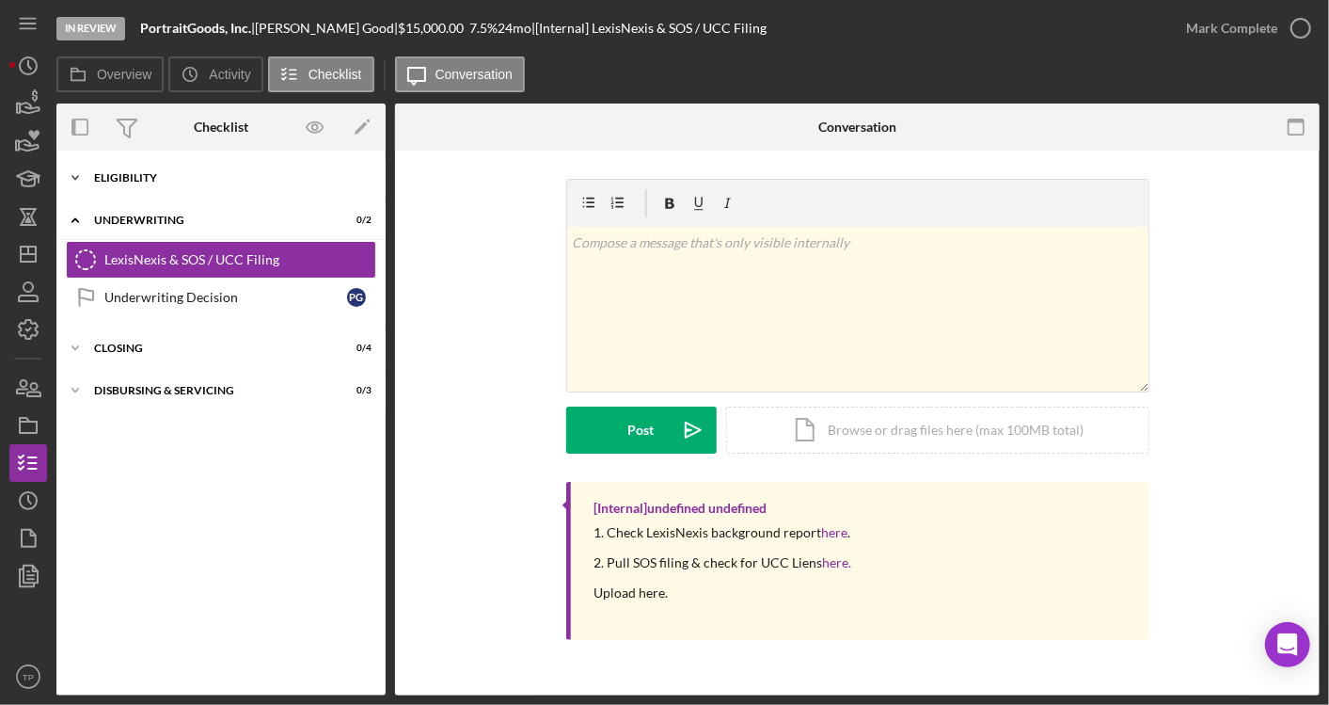
click at [167, 175] on div "Eligibility" at bounding box center [228, 177] width 268 height 11
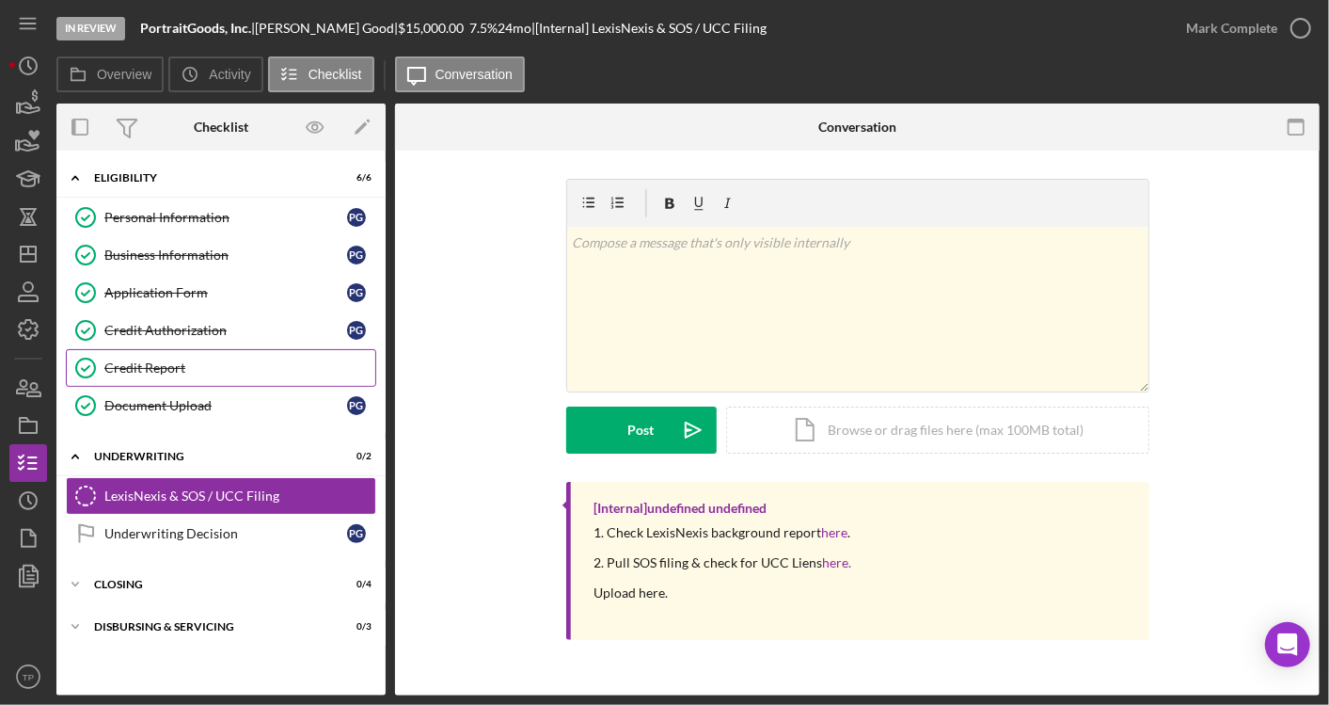
click at [144, 370] on div "Credit Report" at bounding box center [239, 367] width 271 height 15
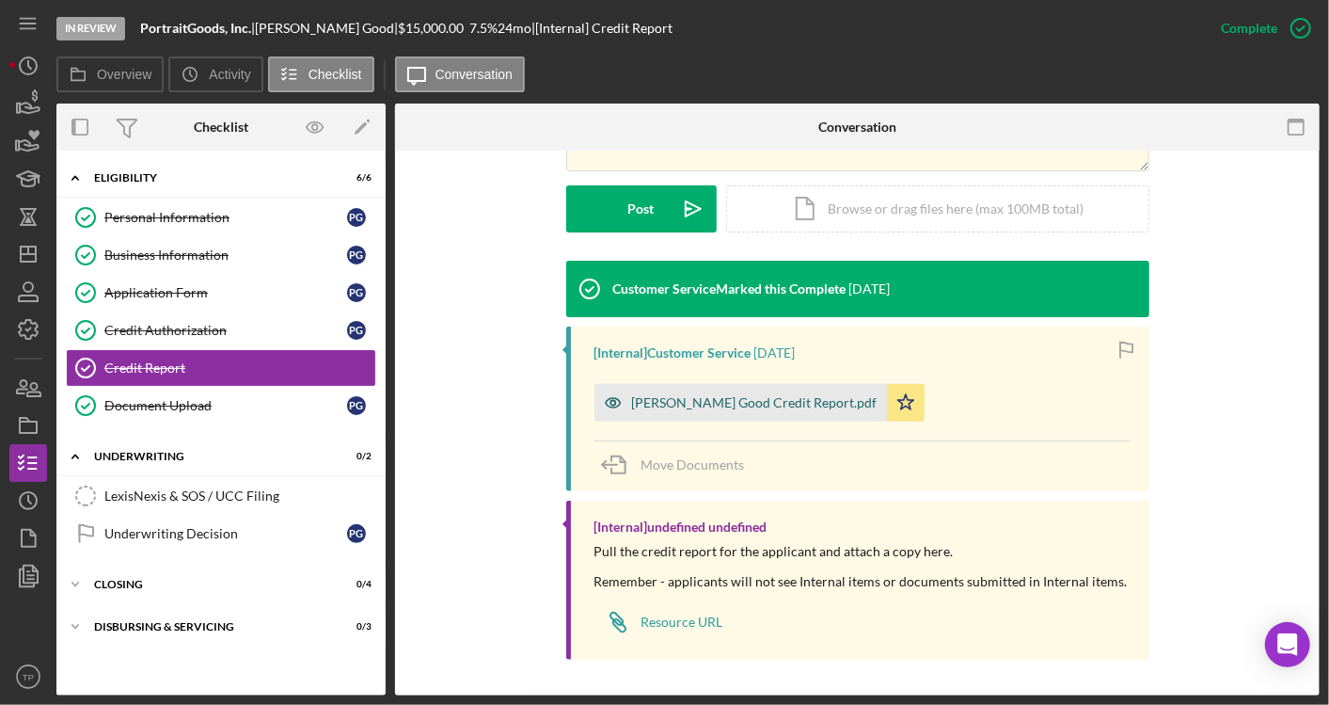
click at [667, 389] on div "Paul Good Credit Report.pdf" at bounding box center [741, 403] width 293 height 38
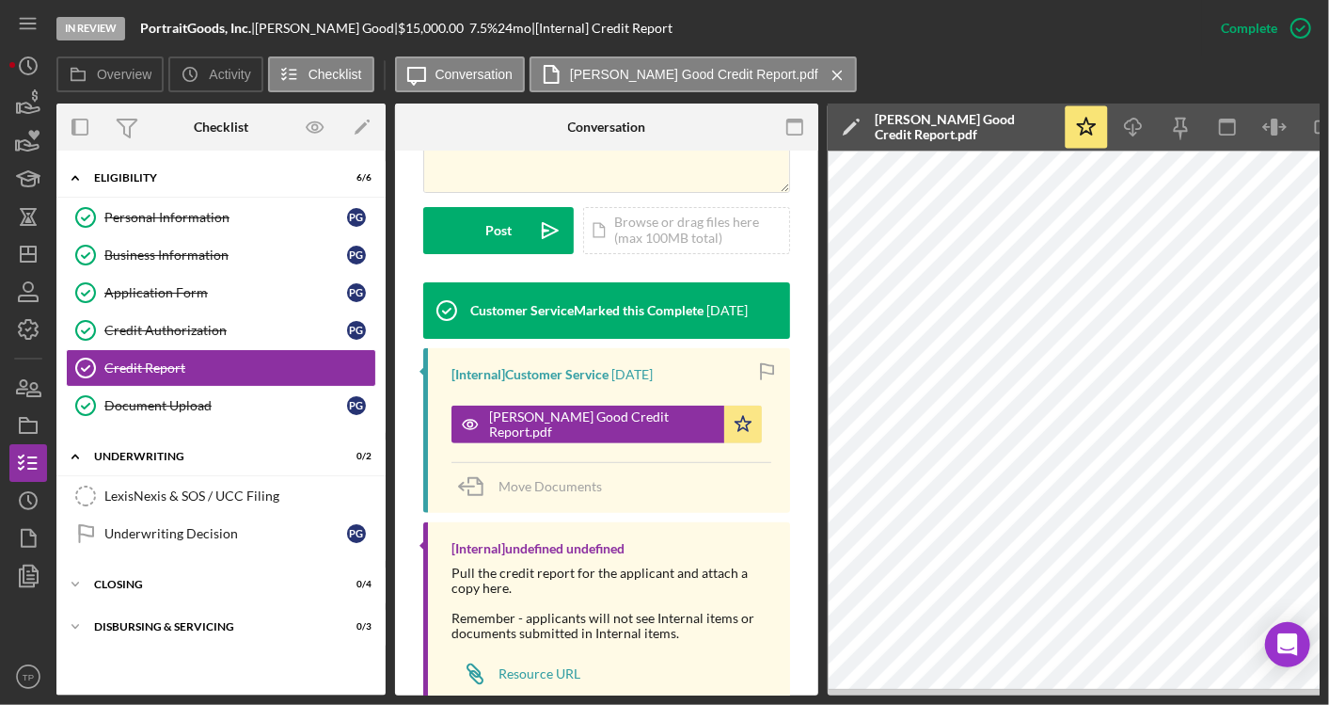
scroll to position [0, 72]
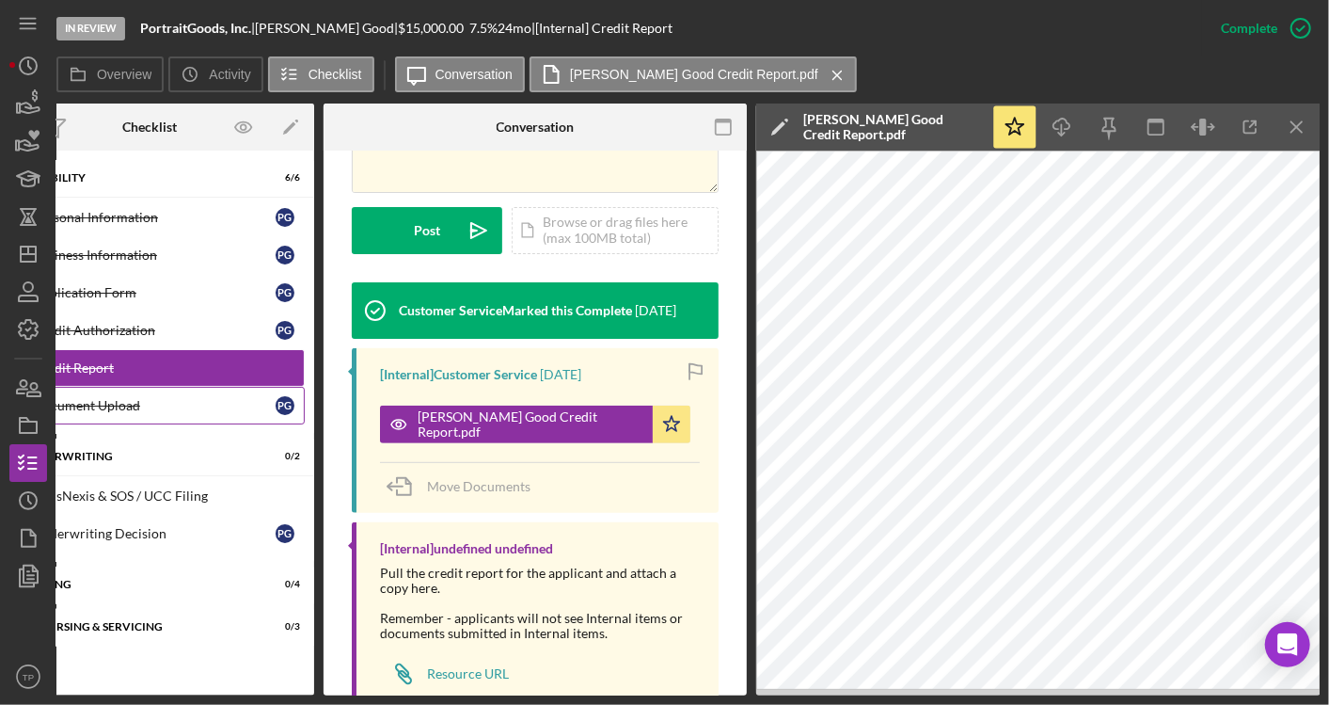
click at [151, 387] on link "Document Upload Document Upload P G" at bounding box center [149, 406] width 310 height 38
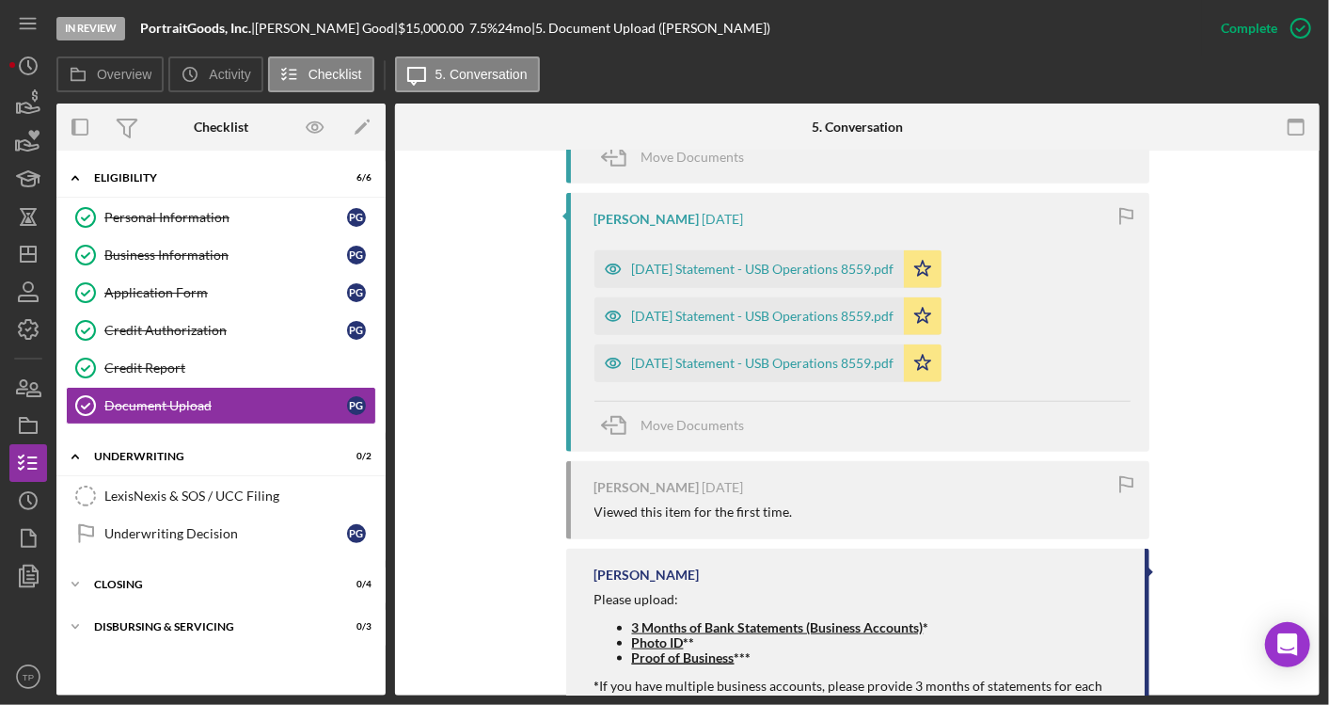
scroll to position [1018, 0]
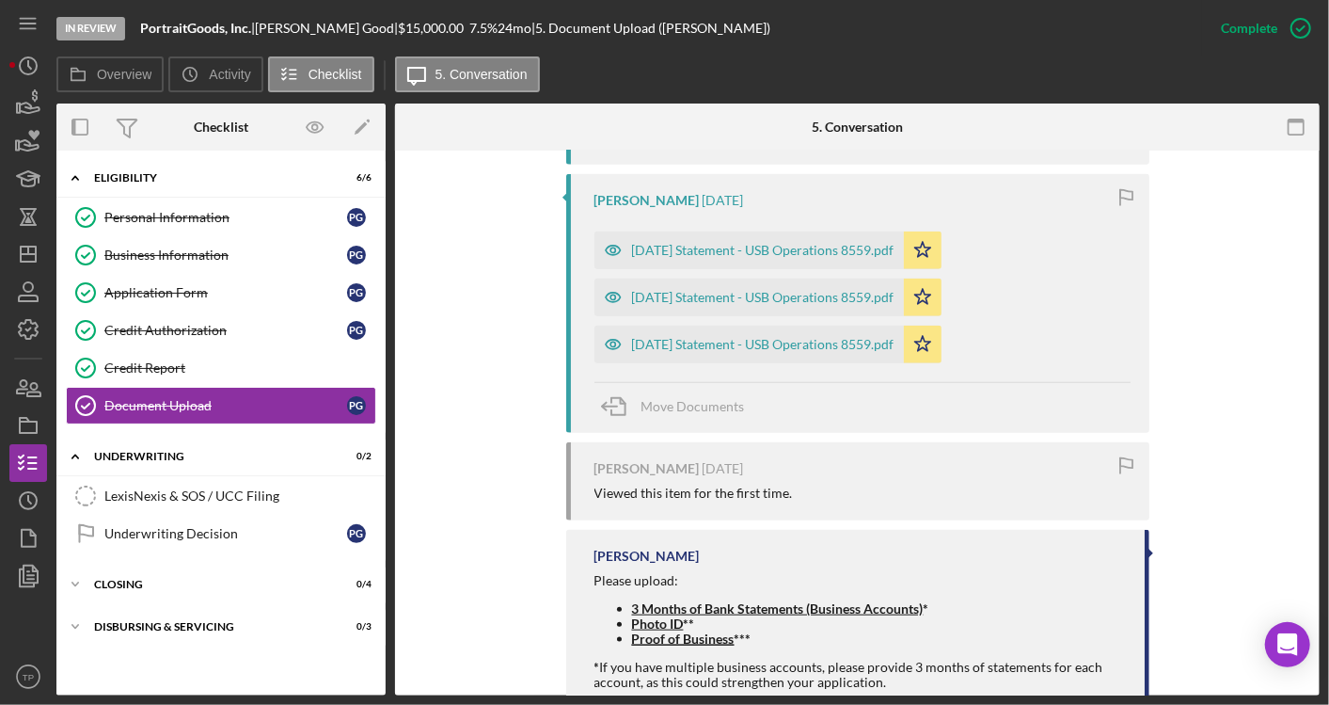
click at [803, 228] on div "2025-05-31 Statement - USB Operations 8559.pdf Icon/Star" at bounding box center [773, 245] width 357 height 47
click at [798, 238] on div "2025-05-31 Statement - USB Operations 8559.pdf" at bounding box center [750, 250] width 310 height 38
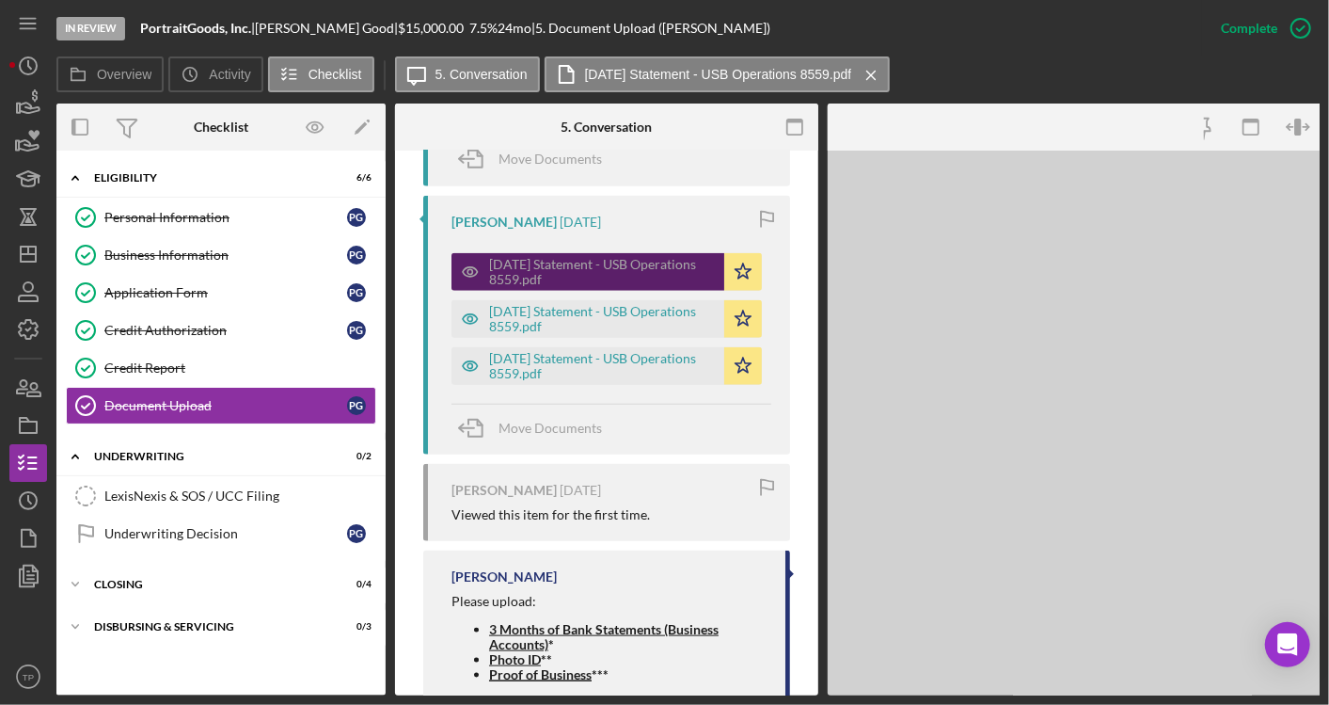
scroll to position [1040, 0]
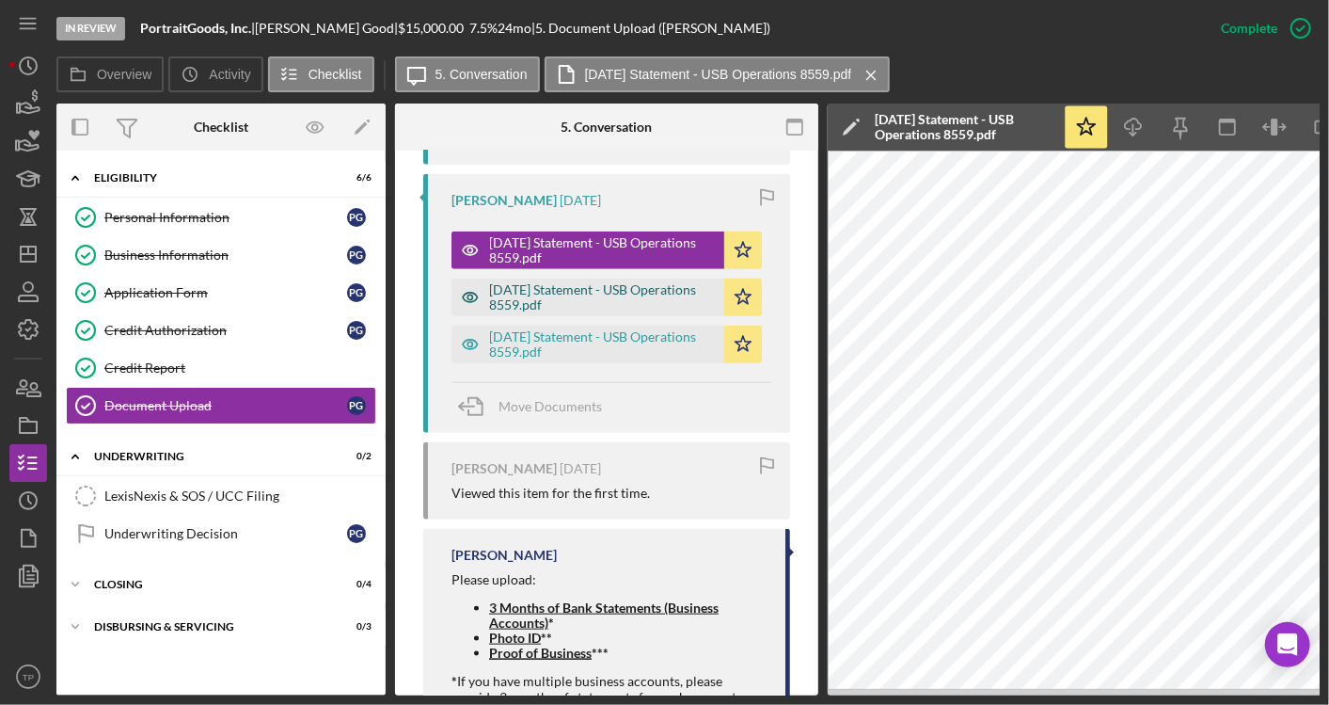
click at [675, 278] on div "2025-06-30 Statement - USB Operations 8559.pdf" at bounding box center [588, 297] width 273 height 38
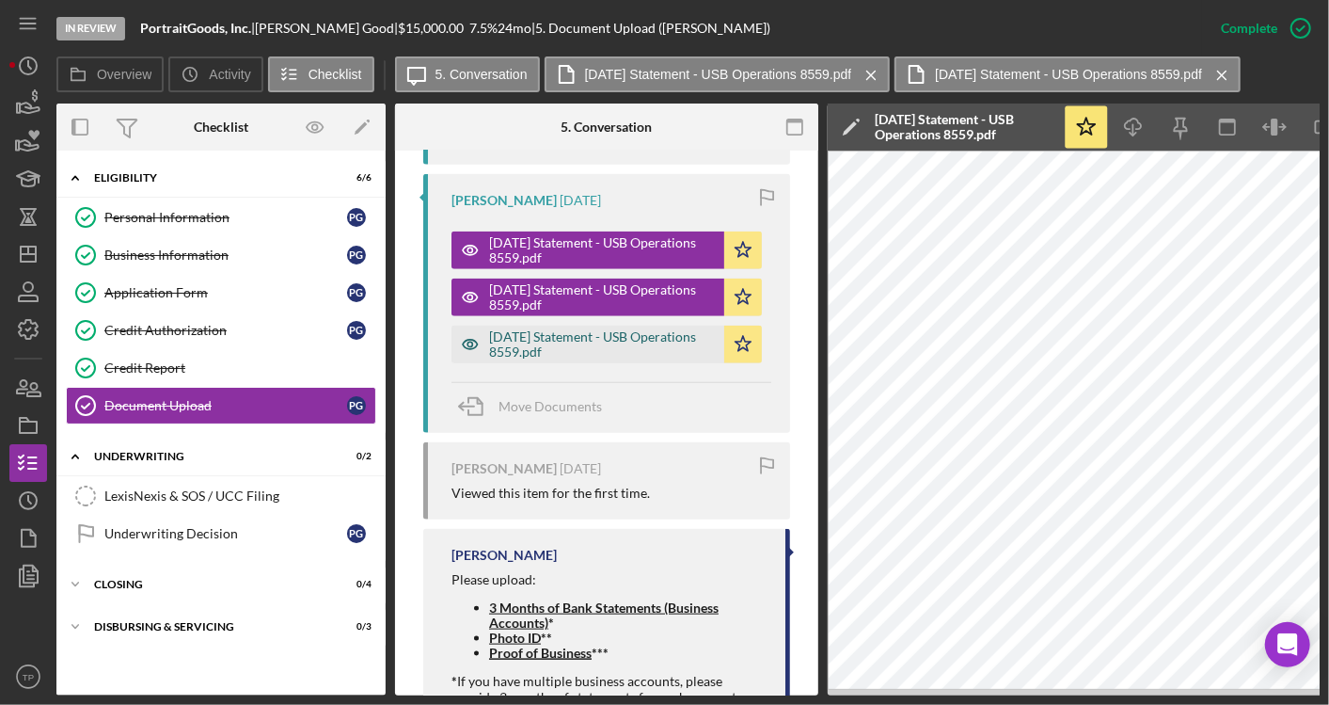
click at [679, 333] on div "2025-07-31 Statement - USB Operations 8559.pdf" at bounding box center [602, 344] width 226 height 30
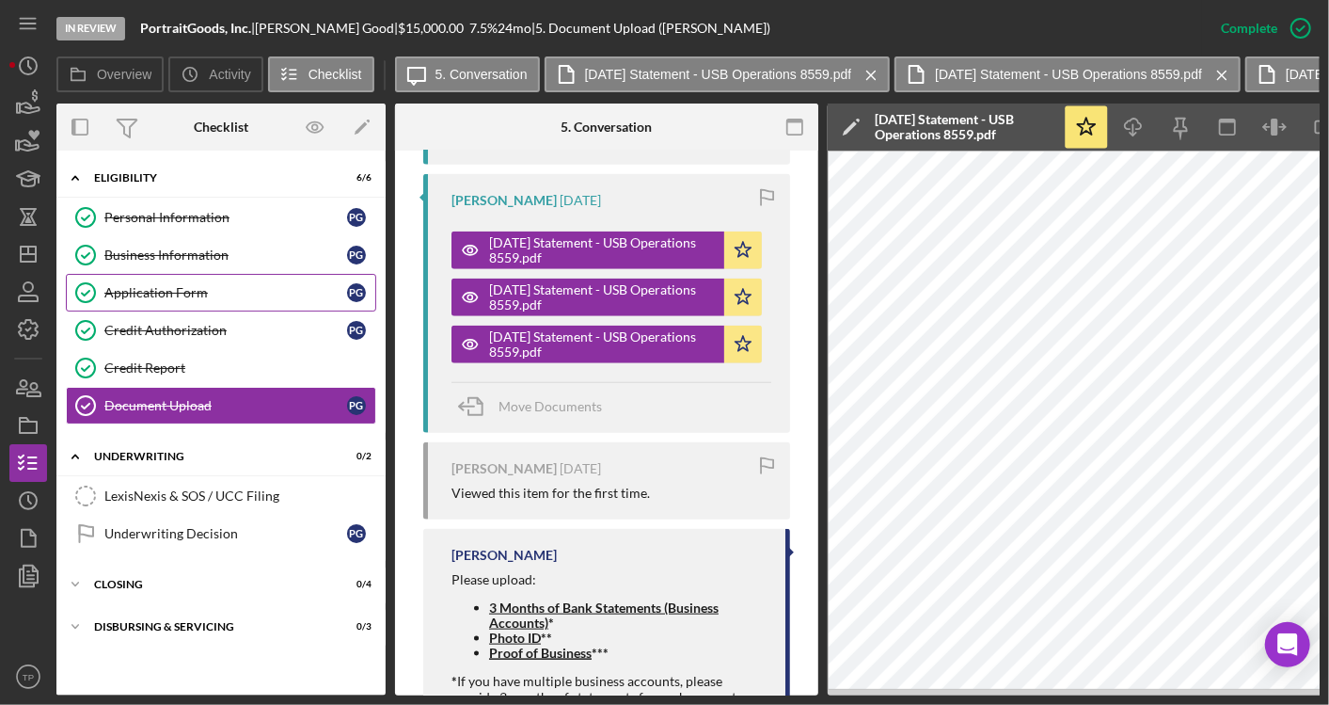
click at [252, 304] on link "Application Form Application Form P G" at bounding box center [221, 293] width 310 height 38
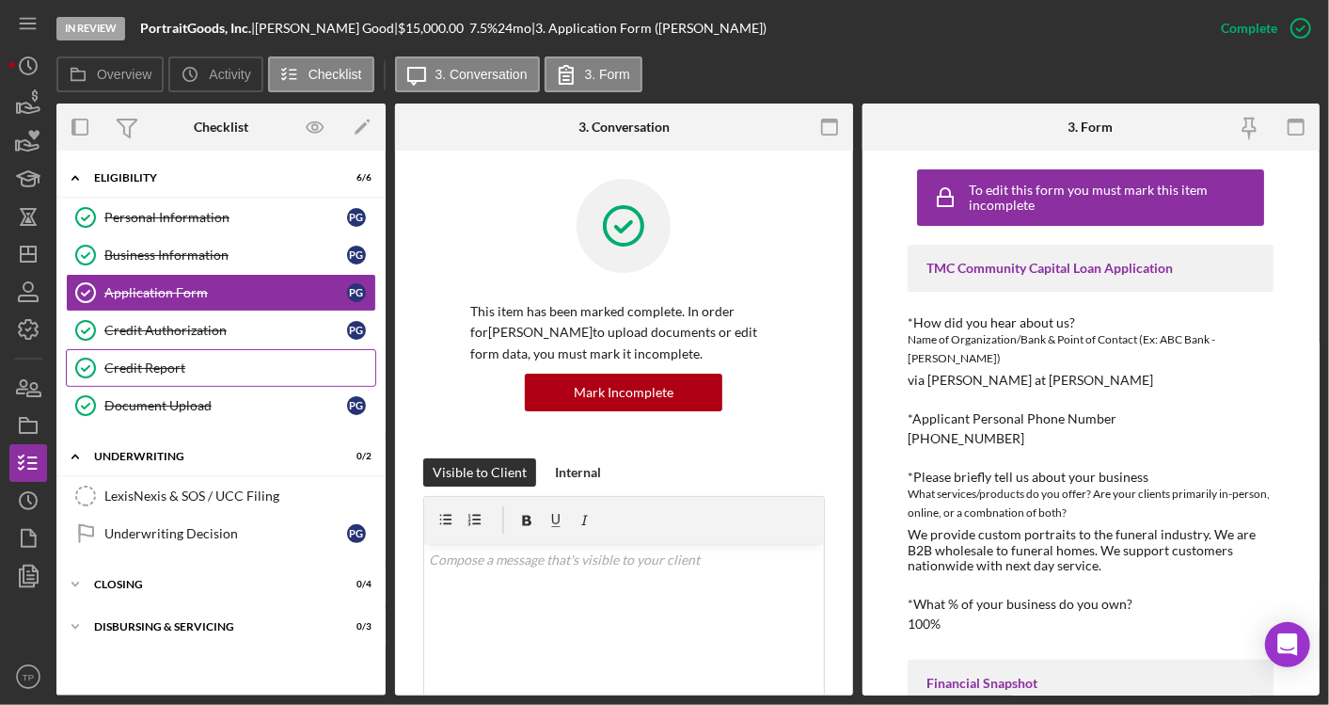
click at [210, 355] on link "Credit Report Credit Report" at bounding box center [221, 368] width 310 height 38
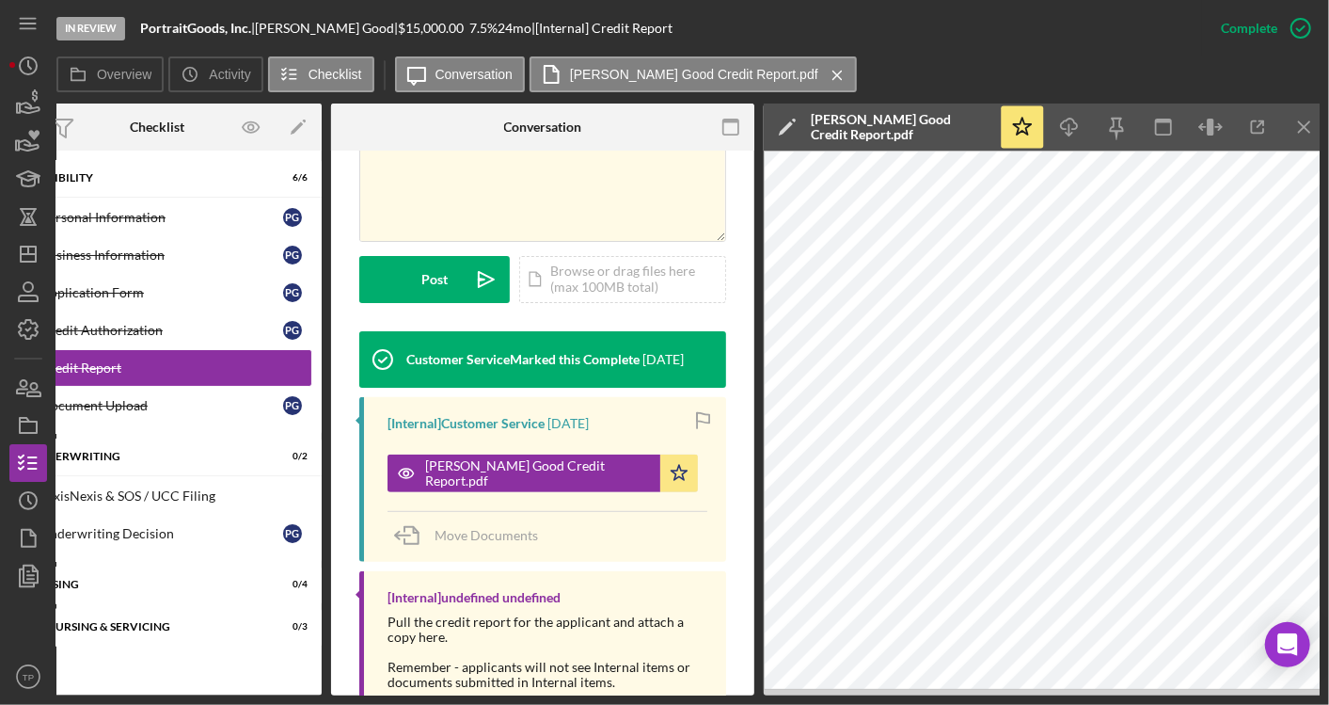
scroll to position [0, 68]
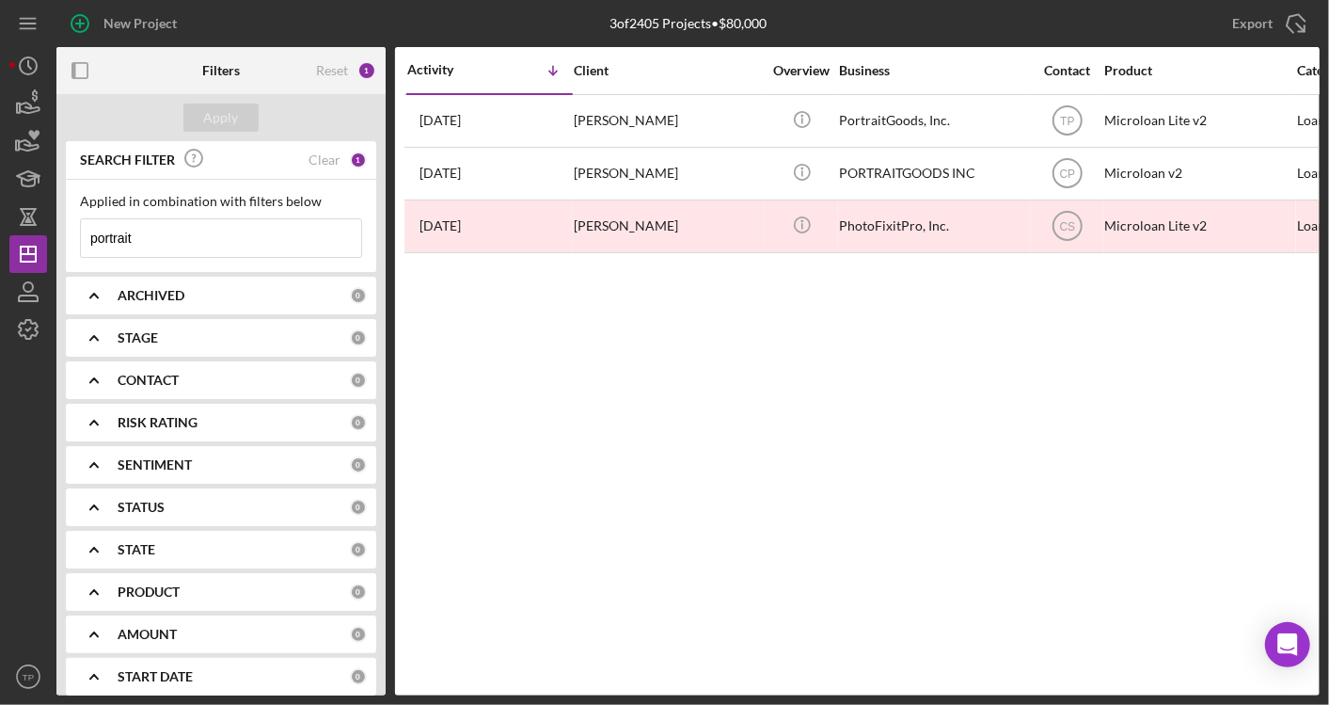
click at [199, 249] on input "portrait" at bounding box center [221, 238] width 280 height 38
click at [199, 249] on input at bounding box center [221, 238] width 280 height 38
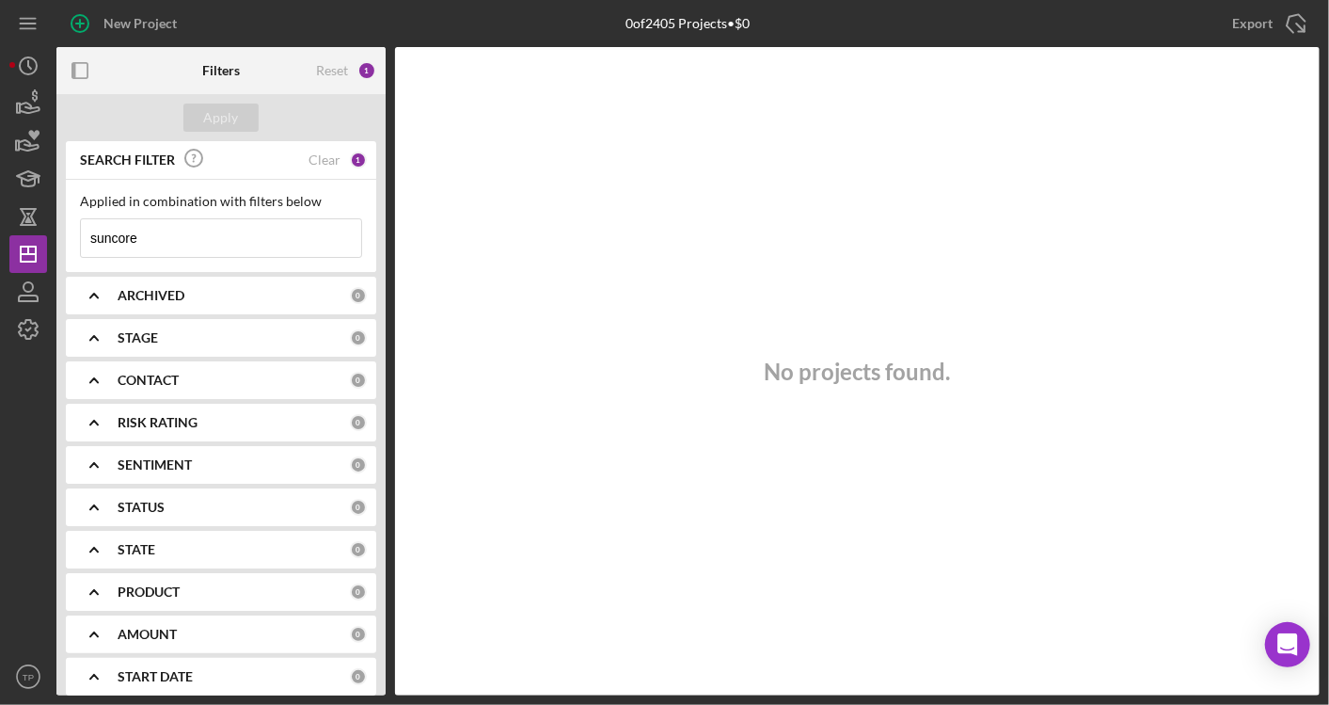
type input "suncore"
